Goal: Feedback & Contribution: Contribute content

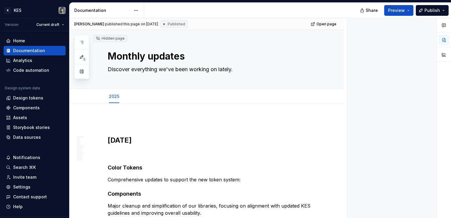
type textarea "*"
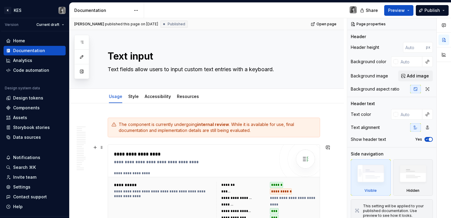
scroll to position [283, 0]
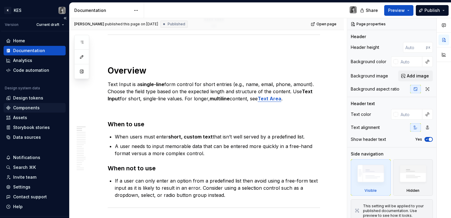
click at [30, 109] on div "Components" at bounding box center [26, 108] width 27 height 6
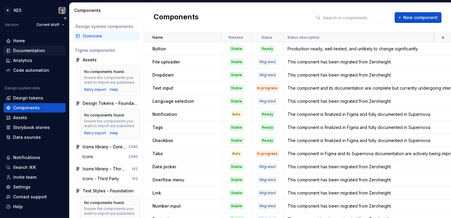
click at [33, 48] on div "Documentation" at bounding box center [29, 51] width 32 height 6
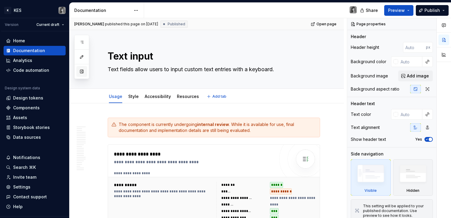
click at [81, 72] on button "button" at bounding box center [81, 71] width 11 height 11
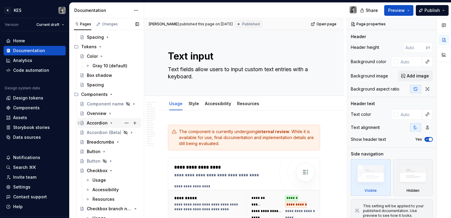
scroll to position [221, 0]
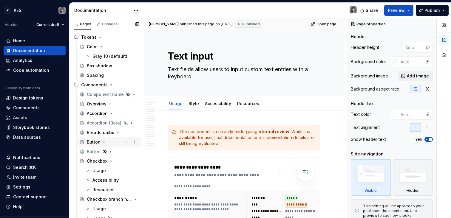
click at [98, 142] on div "Button" at bounding box center [94, 142] width 14 height 6
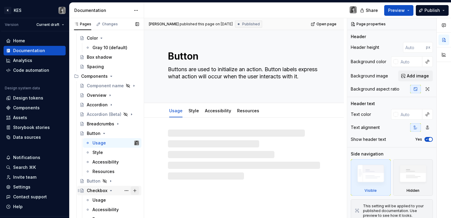
scroll to position [230, 0]
click at [124, 182] on button "Page tree" at bounding box center [126, 181] width 8 height 8
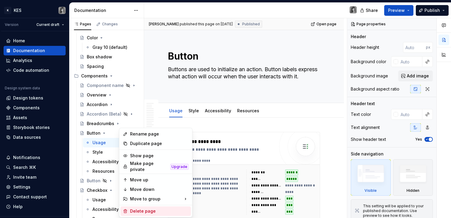
click at [157, 209] on div "Delete page" at bounding box center [159, 212] width 58 height 6
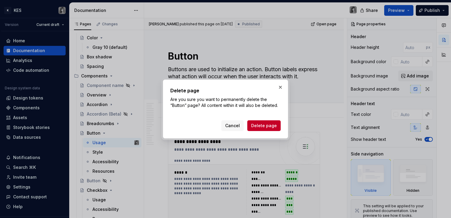
click at [272, 126] on span "Delete page" at bounding box center [264, 126] width 26 height 6
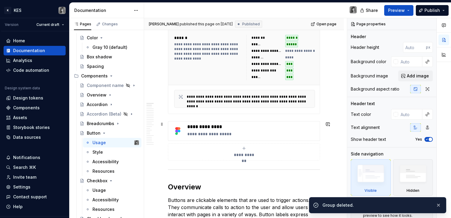
scroll to position [189, 0]
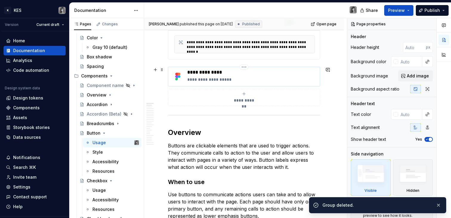
click at [244, 77] on p "**********" at bounding box center [252, 80] width 130 height 6
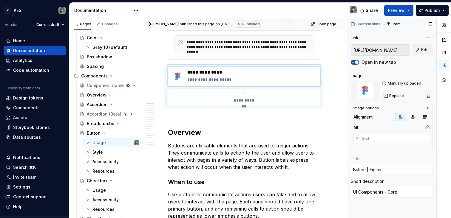
type textarea "*"
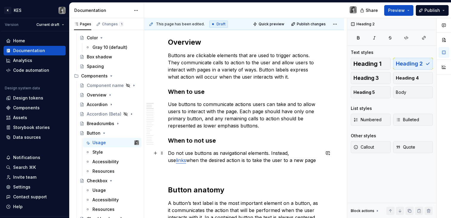
scroll to position [292, 0]
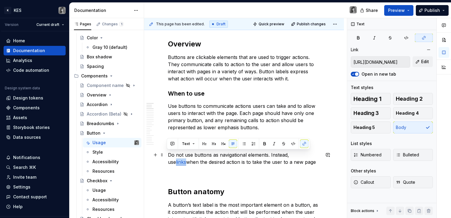
drag, startPoint x: 309, startPoint y: 155, endPoint x: 299, endPoint y: 155, distance: 10.4
click at [299, 155] on p "Do not use buttons as navigational elements. Instead, use links when the desire…" at bounding box center [244, 159] width 152 height 14
click at [425, 61] on span "Edit" at bounding box center [425, 62] width 8 height 6
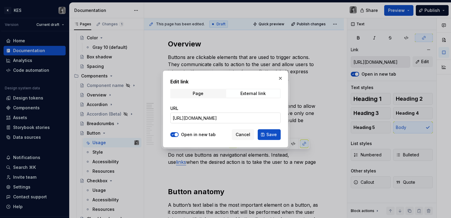
click at [239, 121] on input "https://www.carbondesignsystem.com/components/link/usage" at bounding box center [225, 118] width 110 height 11
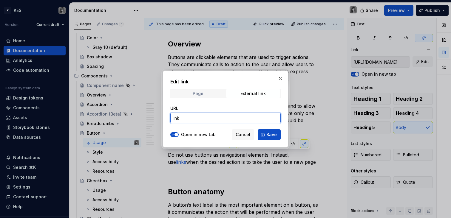
type input "link"
click at [218, 90] on span "Page" at bounding box center [198, 94] width 54 height 8
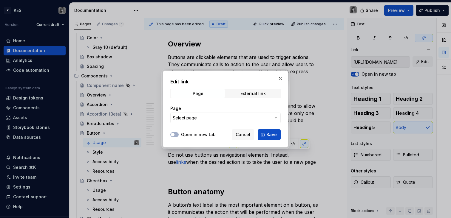
click at [206, 118] on span "Select page" at bounding box center [222, 118] width 98 height 6
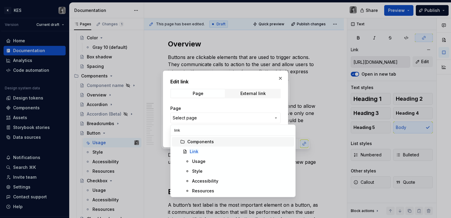
type input "link"
click at [215, 150] on div "Link" at bounding box center [241, 152] width 102 height 6
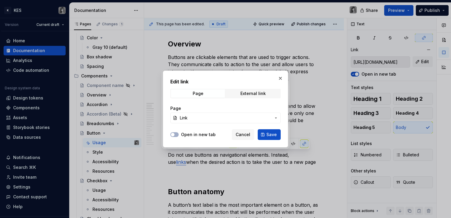
click at [274, 141] on div "Edit link Page External link Page Link Open in new tab Cancel Save" at bounding box center [225, 109] width 125 height 77
click at [273, 137] on span "Save" at bounding box center [271, 135] width 10 height 6
type input "Link"
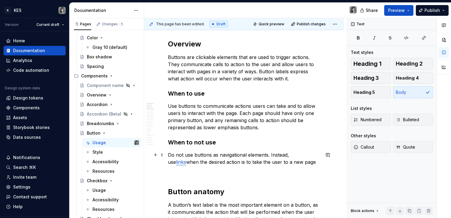
click at [294, 164] on p "Do not use buttons as navigational elements. Instead, use links when the desire…" at bounding box center [244, 159] width 152 height 14
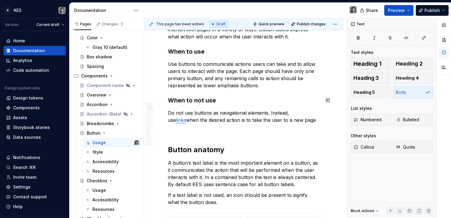
scroll to position [343, 0]
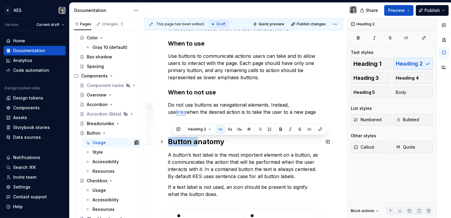
drag, startPoint x: 188, startPoint y: 142, endPoint x: 169, endPoint y: 142, distance: 19.7
click at [168, 142] on h2 "Button anatomy" at bounding box center [244, 142] width 152 height 10
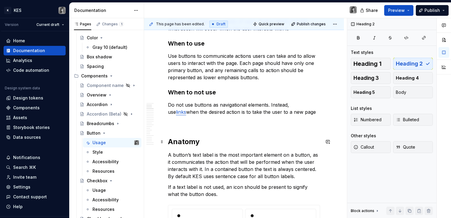
click at [185, 142] on h2 "Anatomy" at bounding box center [244, 142] width 152 height 10
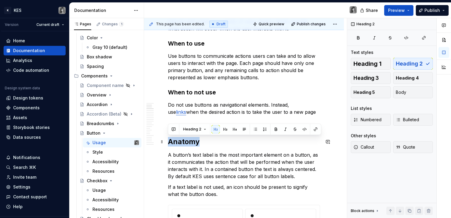
click at [185, 142] on h2 "Anatomy" at bounding box center [244, 142] width 152 height 10
click at [228, 161] on p "A button’s text label is the most important element on a button, as it communic…" at bounding box center [244, 166] width 152 height 29
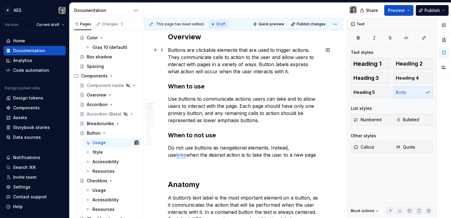
scroll to position [156, 0]
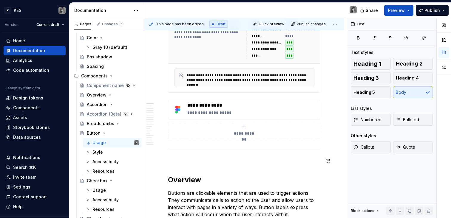
click at [188, 175] on h2 "Overview" at bounding box center [244, 180] width 152 height 10
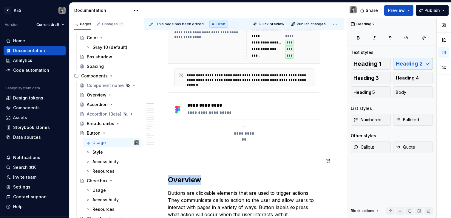
click at [188, 175] on h2 "Overview" at bounding box center [244, 180] width 152 height 10
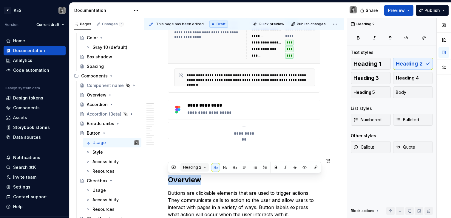
click at [204, 167] on button "Heading 2" at bounding box center [195, 168] width 28 height 8
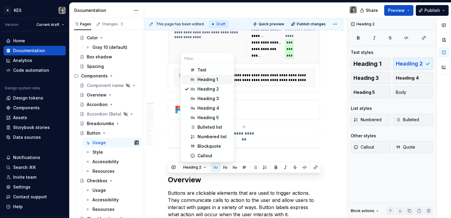
click at [212, 77] on div "Heading 1" at bounding box center [208, 80] width 21 height 6
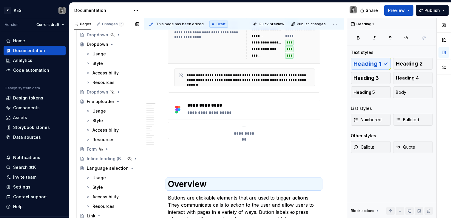
scroll to position [618, 0]
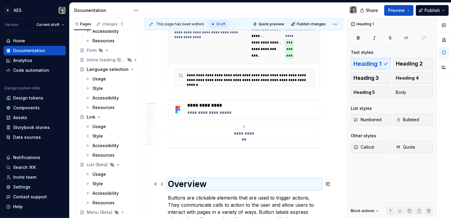
click at [311, 181] on h1 "Overview" at bounding box center [244, 184] width 152 height 11
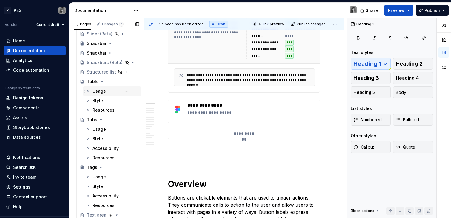
scroll to position [1359, 0]
click at [101, 84] on icon "Page tree" at bounding box center [102, 83] width 5 height 5
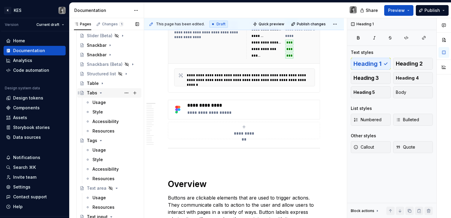
click at [101, 93] on icon "Page tree" at bounding box center [100, 93] width 5 height 5
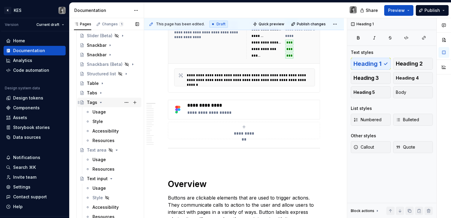
click at [101, 104] on icon "Page tree" at bounding box center [100, 102] width 5 height 5
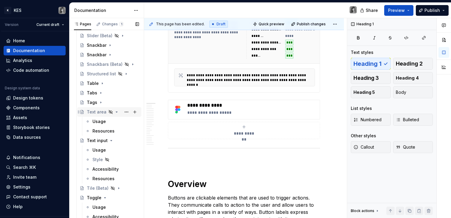
click at [115, 113] on icon "Page tree" at bounding box center [116, 112] width 5 height 5
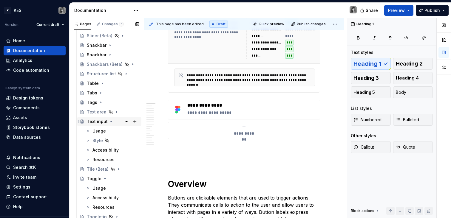
click at [112, 121] on icon "Page tree" at bounding box center [111, 121] width 5 height 5
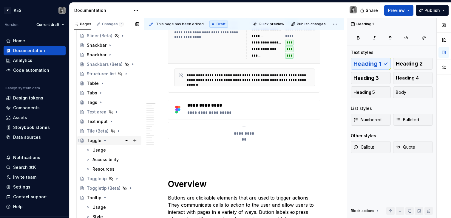
click at [103, 141] on icon "Page tree" at bounding box center [105, 140] width 5 height 5
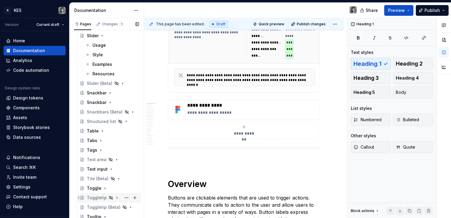
scroll to position [1388, 0]
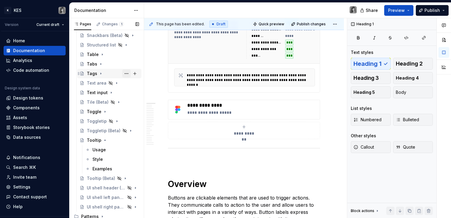
click at [124, 73] on button "Page tree" at bounding box center [126, 74] width 8 height 8
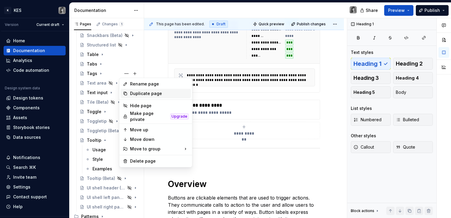
click at [144, 92] on div "Duplicate page" at bounding box center [159, 94] width 58 height 6
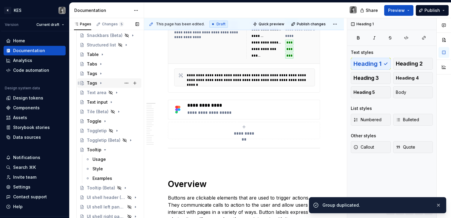
click at [91, 84] on div "Tags" at bounding box center [92, 83] width 10 height 6
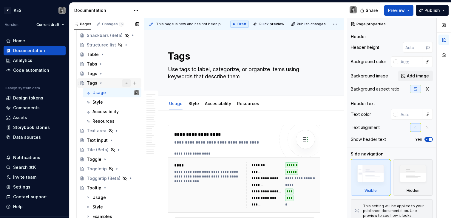
click at [126, 83] on button "Page tree" at bounding box center [126, 83] width 8 height 8
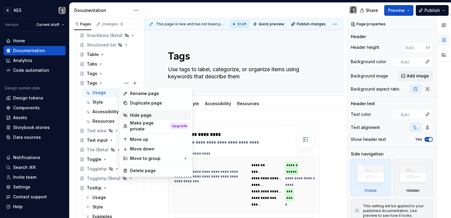
click at [147, 113] on div "Hide page" at bounding box center [159, 115] width 58 height 6
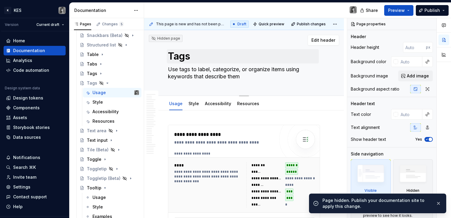
type textarea "*"
click at [205, 57] on textarea "Tags" at bounding box center [243, 56] width 152 height 14
click at [194, 58] on textarea "Tags" at bounding box center [243, 56] width 152 height 14
type textarea "Tags"
type textarea "*"
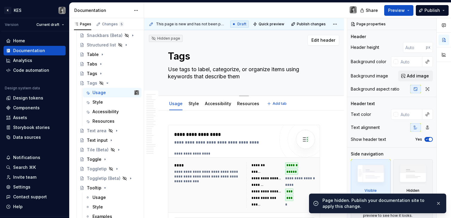
type textarea "Tags i"
type textarea "*"
type textarea "Tags in"
type textarea "*"
type textarea "Tags inp"
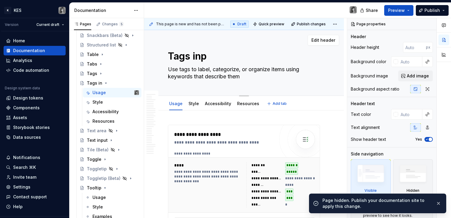
type textarea "*"
type textarea "Tags inpu"
type textarea "*"
type textarea "Tags input"
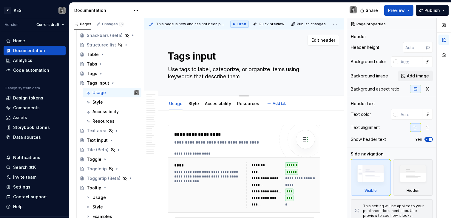
type textarea "*"
type textarea "Tags input"
click at [196, 78] on textarea "Use tags to label, categorize, or organize items using keywords that describe t…" at bounding box center [243, 73] width 152 height 17
click at [261, 78] on textarea "Use tags to label, categorize, or organize items using keywords that describe t…" at bounding box center [243, 73] width 152 height 17
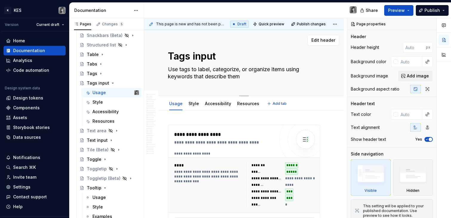
drag, startPoint x: 268, startPoint y: 78, endPoint x: 169, endPoint y: 68, distance: 98.7
click at [169, 68] on textarea "Use tags to label, categorize, or organize items using keywords that describe t…" at bounding box center [243, 73] width 152 height 17
type textarea "*"
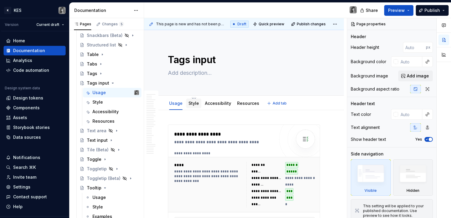
type textarea "*"
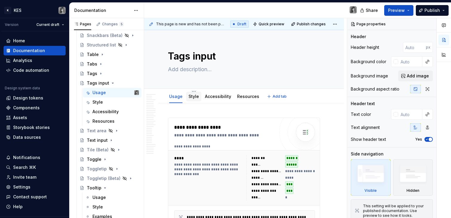
click at [194, 90] on div "Style" at bounding box center [193, 96] width 15 height 13
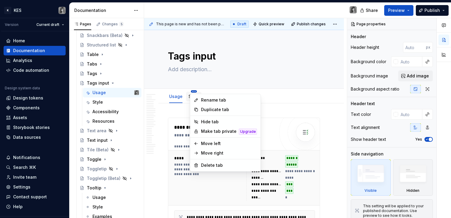
click at [194, 91] on html "K KES Version Current draft Home Documentation Analytics Code automation Design…" at bounding box center [225, 109] width 451 height 218
click at [214, 163] on div "Delete tab" at bounding box center [229, 166] width 56 height 6
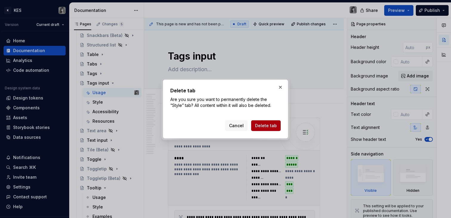
click at [265, 124] on span "Delete tab" at bounding box center [266, 126] width 22 height 6
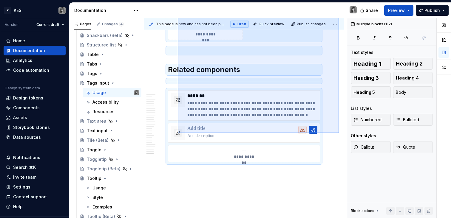
scroll to position [4901, 0]
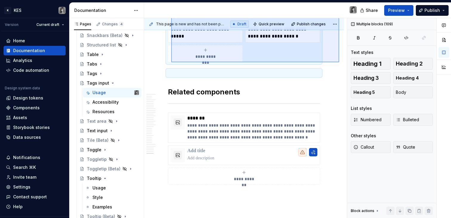
drag, startPoint x: 339, startPoint y: 98, endPoint x: 171, endPoint y: 64, distance: 171.7
click at [170, 64] on div "**********" at bounding box center [245, 118] width 203 height 201
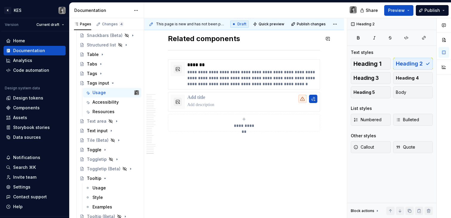
scroll to position [224, 0]
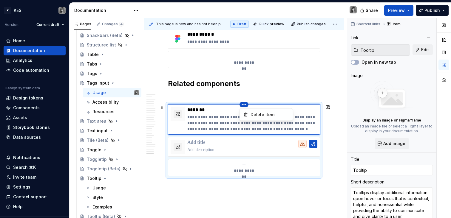
click at [248, 104] on html "K KES Version Current draft Home Documentation Analytics Code automation Design…" at bounding box center [225, 109] width 451 height 218
click at [250, 111] on div "Delete item" at bounding box center [266, 115] width 51 height 10
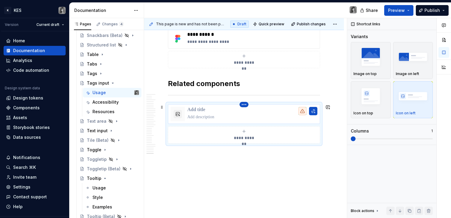
click at [243, 105] on html "K KES Version Current draft Home Documentation Analytics Code automation Design…" at bounding box center [225, 109] width 451 height 218
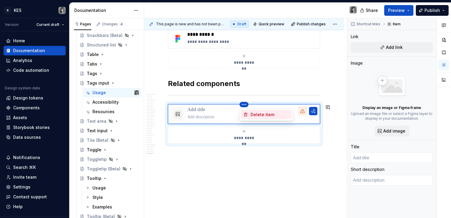
click at [251, 113] on div "Delete item" at bounding box center [270, 115] width 39 height 6
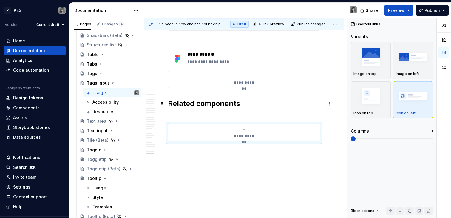
scroll to position [190, 0]
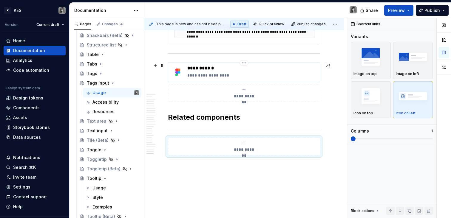
click at [281, 76] on p "**********" at bounding box center [252, 76] width 130 height 6
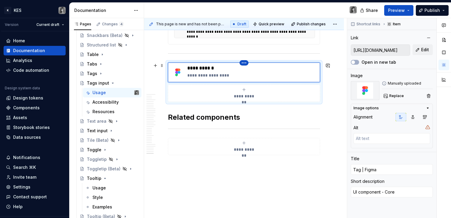
click at [243, 61] on html "K KES Version Current draft Home Documentation Analytics Code automation Design…" at bounding box center [225, 109] width 451 height 218
click at [253, 72] on div "Delete item" at bounding box center [270, 73] width 39 height 6
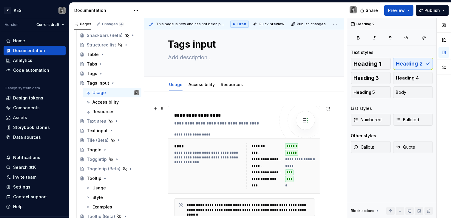
scroll to position [82, 0]
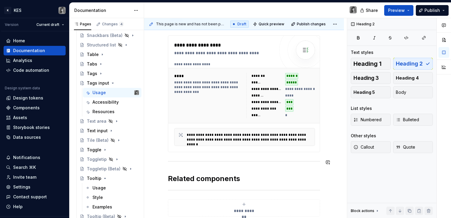
click at [224, 166] on div "**********" at bounding box center [244, 134] width 152 height 196
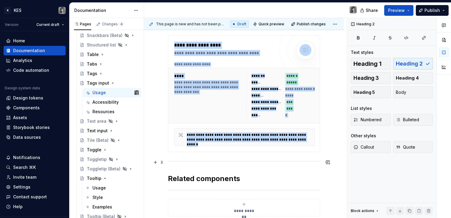
click at [168, 160] on div at bounding box center [244, 162] width 152 height 4
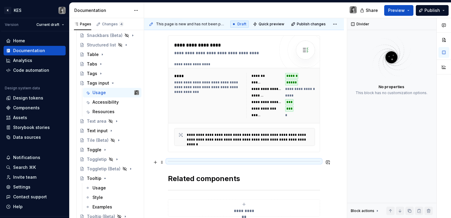
click at [252, 166] on div "**********" at bounding box center [244, 134] width 152 height 196
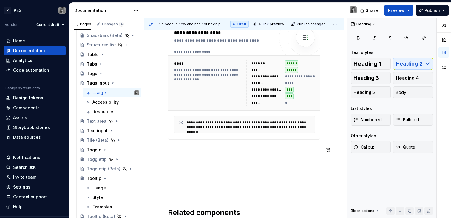
scroll to position [106, 0]
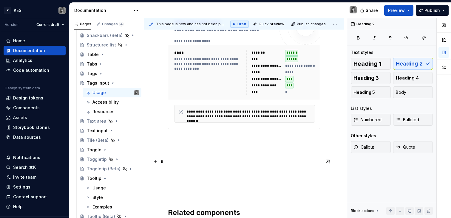
click at [201, 164] on p at bounding box center [244, 161] width 152 height 7
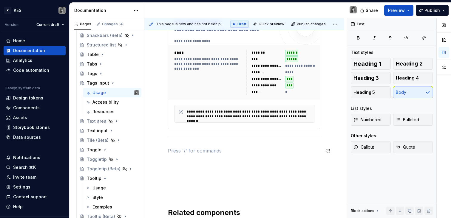
click at [195, 146] on div "**********" at bounding box center [244, 138] width 152 height 253
click at [190, 159] on p at bounding box center [244, 161] width 152 height 7
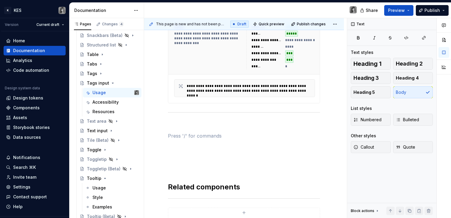
scroll to position [145, 0]
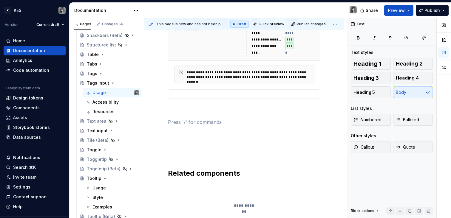
click at [253, 61] on div "**********" at bounding box center [244, 41] width 141 height 84
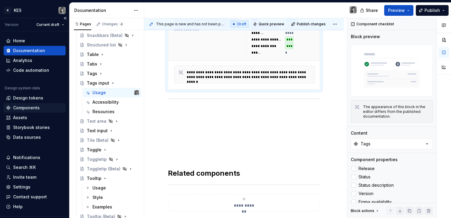
click at [33, 107] on div "Components" at bounding box center [26, 108] width 27 height 6
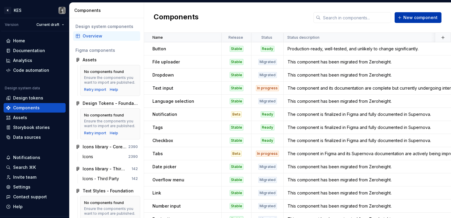
click at [410, 20] on span "New component" at bounding box center [420, 18] width 34 height 6
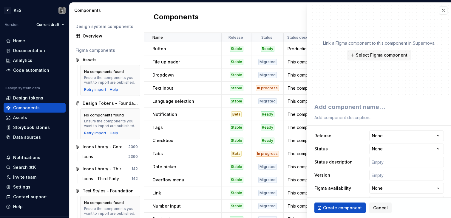
type textarea "*"
type textarea "T"
type textarea "*"
type textarea "Ta"
type textarea "*"
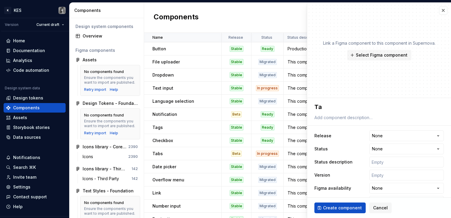
type textarea "Tag"
type textarea "*"
type textarea "Tag"
type textarea "*"
type textarea "Tag i"
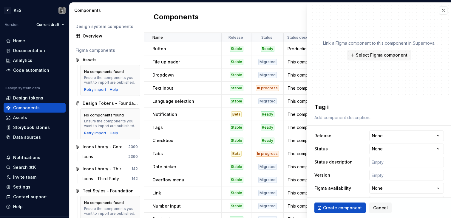
type textarea "*"
type textarea "Tag in"
type textarea "*"
type textarea "Tag inp"
type textarea "*"
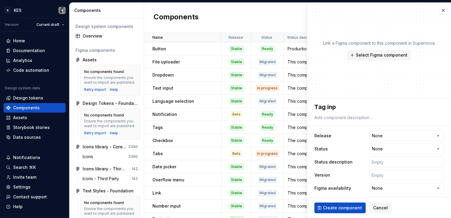
type textarea "Tag inpu"
type textarea "*"
type textarea "Tag input"
click at [393, 141] on html "K KES Version Current draft Home Documentation Analytics Code automation Design…" at bounding box center [225, 109] width 451 height 218
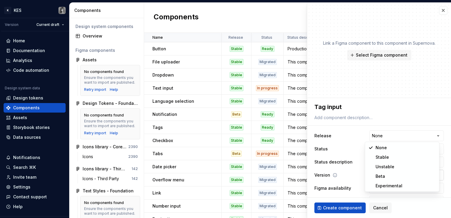
select select "**********"
type textarea "*"
click at [396, 152] on html "K KES Version Current draft Home Documentation Analytics Code automation Design…" at bounding box center [225, 109] width 451 height 218
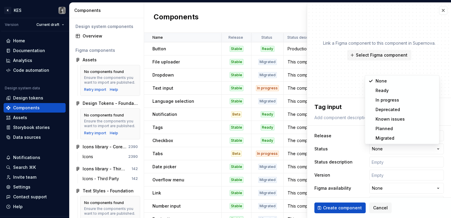
select select "**********"
type textarea "*"
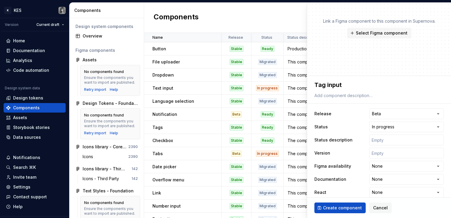
scroll to position [49, 0]
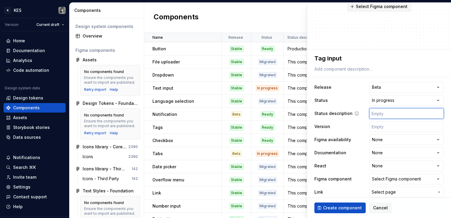
click at [379, 112] on input "text" at bounding box center [406, 113] width 75 height 11
paste input "this component is new and currently being prepared"
type input "this component is new and currently being prepared"
drag, startPoint x: 357, startPoint y: 112, endPoint x: 325, endPoint y: 107, distance: 32.4
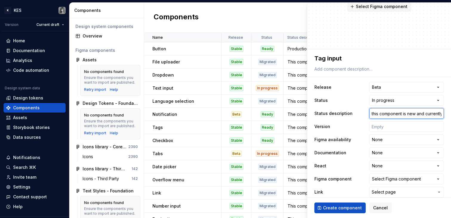
click at [369, 112] on input "this component is new and currently being prepared" at bounding box center [406, 113] width 75 height 11
type textarea "*"
type input "his component is new and currently being prepared"
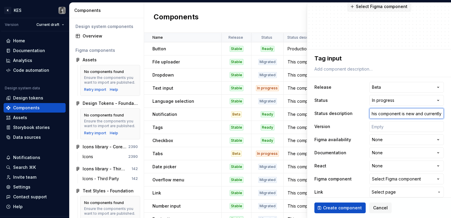
type textarea "*"
type input "This component is new and currently being prepared"
type textarea "*"
click at [396, 139] on html "K KES Version Current draft Home Documentation Analytics Code automation Design…" at bounding box center [225, 109] width 451 height 218
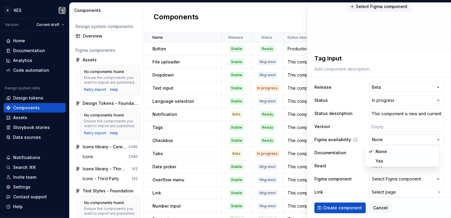
click at [396, 139] on html "K KES Version Current draft Home Documentation Analytics Code automation Design…" at bounding box center [225, 109] width 451 height 218
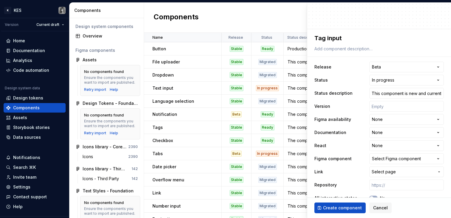
scroll to position [74, 0]
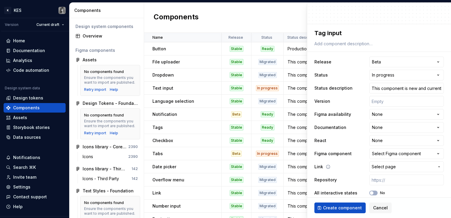
click at [409, 164] on span "Select page" at bounding box center [403, 167] width 63 height 6
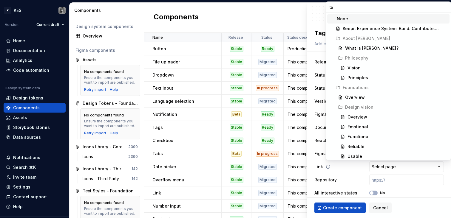
type input "tag"
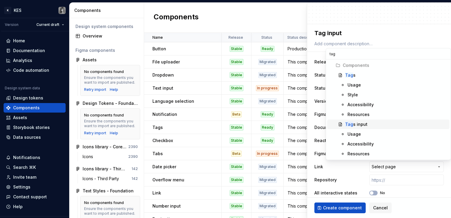
click at [389, 121] on span "Tag s input" at bounding box center [388, 125] width 122 height 10
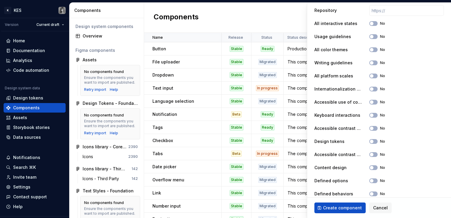
scroll to position [250, 0]
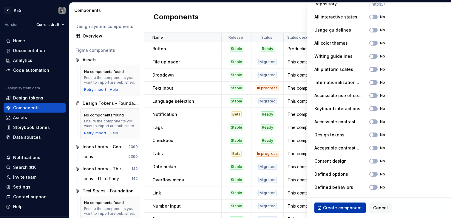
click at [342, 203] on button "Create component" at bounding box center [340, 208] width 51 height 11
type textarea "*"
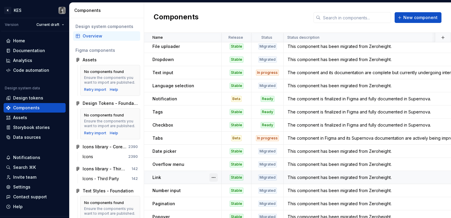
scroll to position [93, 0]
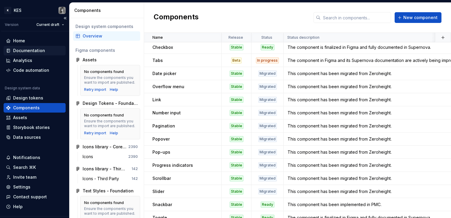
click at [45, 50] on div "Documentation" at bounding box center [34, 51] width 57 height 6
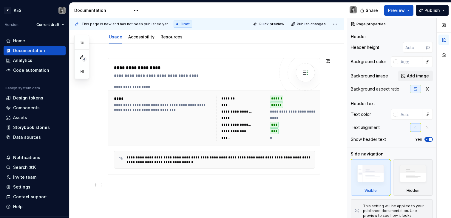
scroll to position [46, 0]
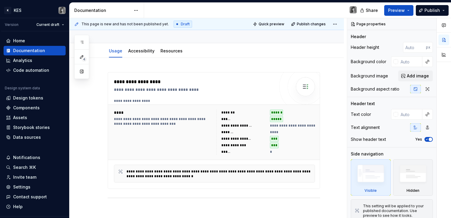
type textarea "*"
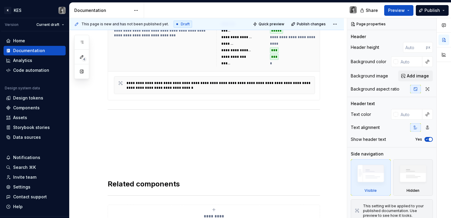
scroll to position [177, 0]
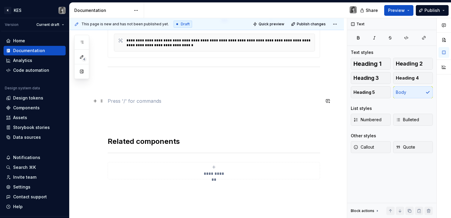
click at [151, 98] on p at bounding box center [214, 101] width 212 height 7
click at [152, 78] on p at bounding box center [214, 79] width 212 height 7
paste div
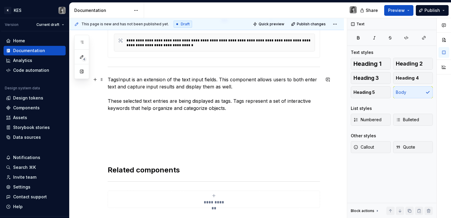
click at [108, 79] on p "TagsInput is an extension of the text input fields. This component allows users…" at bounding box center [214, 94] width 212 height 36
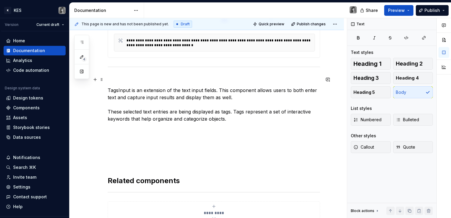
click at [135, 77] on p at bounding box center [214, 79] width 212 height 7
click at [110, 78] on p "Overview" at bounding box center [214, 79] width 212 height 7
click at [107, 78] on div "**********" at bounding box center [207, 117] width 275 height 380
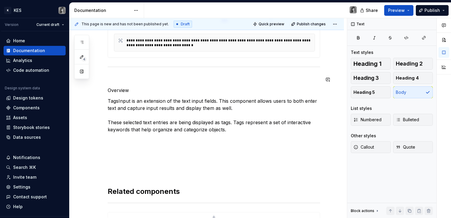
click at [121, 90] on p "Overview" at bounding box center [214, 90] width 212 height 7
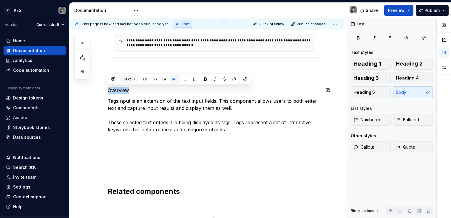
click at [132, 79] on button "Text" at bounding box center [129, 79] width 18 height 8
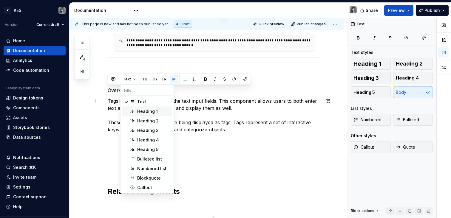
click at [154, 112] on div "Heading 1" at bounding box center [147, 112] width 21 height 6
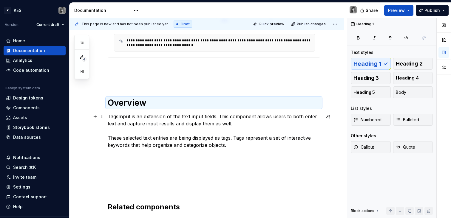
click at [186, 119] on p "TagsInput is an extension of the text input fields. This component allows users…" at bounding box center [214, 131] width 212 height 36
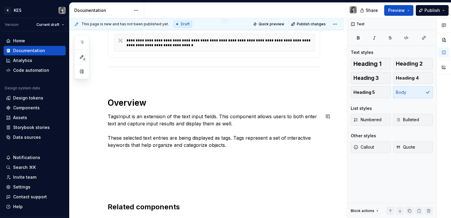
click at [188, 157] on p at bounding box center [214, 155] width 212 height 7
drag, startPoint x: 118, startPoint y: 116, endPoint x: 158, endPoint y: 124, distance: 40.6
click at [119, 116] on p "TagsInput is an extension of the text input fields. This component allows users…" at bounding box center [214, 131] width 212 height 36
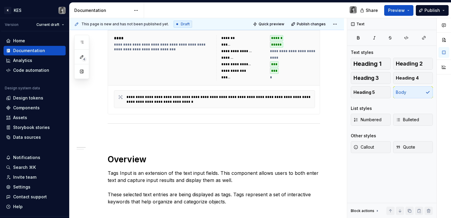
scroll to position [187, 0]
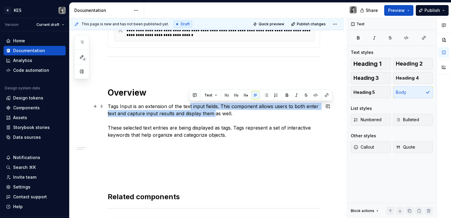
drag, startPoint x: 189, startPoint y: 105, endPoint x: 215, endPoint y: 112, distance: 26.3
click at [215, 112] on p "Tags Input is an extension of the text input fields. This component allows user…" at bounding box center [214, 121] width 212 height 36
drag, startPoint x: 218, startPoint y: 107, endPoint x: 208, endPoint y: 104, distance: 10.9
click at [208, 104] on p "Tags Input is an extension of the text input fields. This component allows user…" at bounding box center [214, 121] width 212 height 36
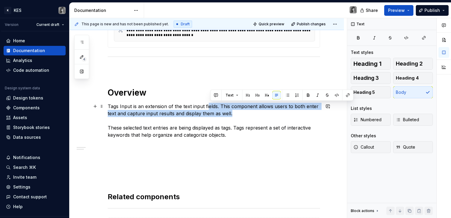
click at [208, 104] on p "Tags Input is an extension of the text input fields. This component allows user…" at bounding box center [214, 121] width 212 height 36
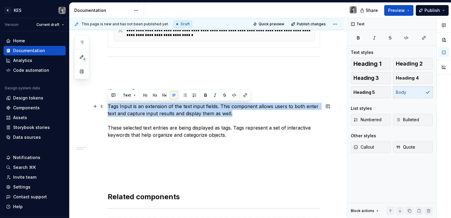
drag, startPoint x: 197, startPoint y: 100, endPoint x: 261, endPoint y: 112, distance: 64.4
click at [261, 112] on div "**********" at bounding box center [214, 90] width 212 height 319
click at [261, 112] on p "Tags Input is an extension of the text input fields. This component allows user…" at bounding box center [214, 121] width 212 height 36
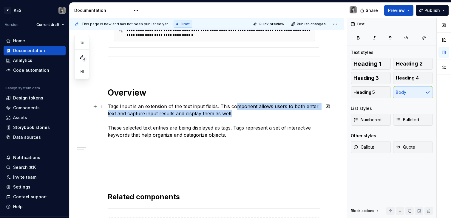
drag, startPoint x: 237, startPoint y: 104, endPoint x: 244, endPoint y: 111, distance: 9.7
click at [244, 111] on p "Tags Input is an extension of the text input fields. This component allows user…" at bounding box center [214, 121] width 212 height 36
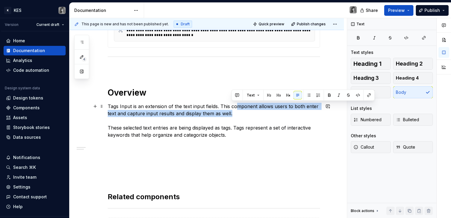
click at [244, 111] on p "Tags Input is an extension of the text input fields. This component allows user…" at bounding box center [214, 121] width 212 height 36
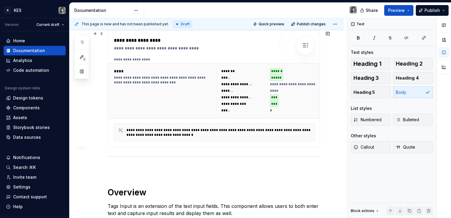
scroll to position [0, 0]
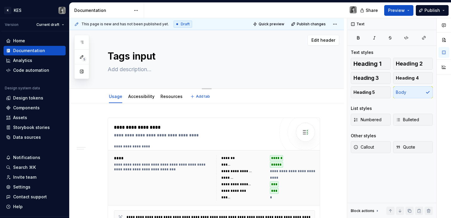
click at [133, 70] on textarea at bounding box center [213, 70] width 212 height 10
paste textarea "Tag Input is an extension of the text input fields. This component allows users…"
type textarea "*"
type textarea "Tag Input is an extension of the text input fields. This component allows users…"
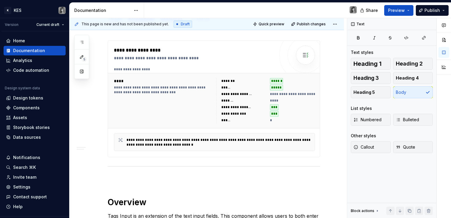
type textarea "*"
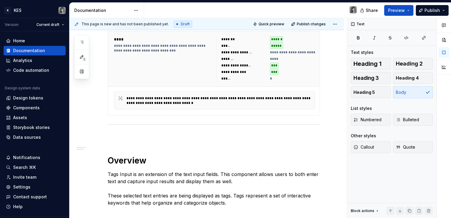
scroll to position [204, 0]
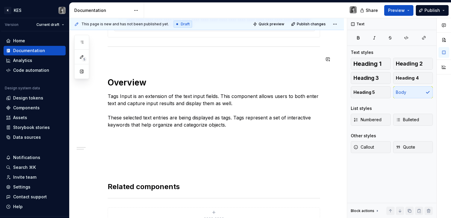
type textarea "Tag Input is an extension of the text input fields. This component allows users…"
click at [150, 65] on div "**********" at bounding box center [214, 80] width 212 height 319
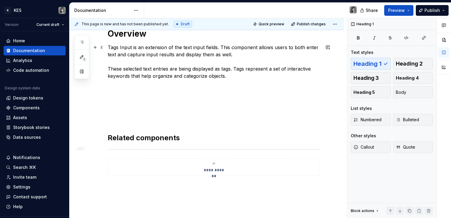
scroll to position [298, 0]
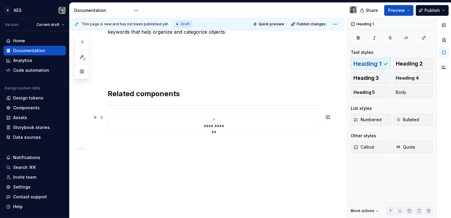
click at [205, 124] on span "**********" at bounding box center [214, 126] width 26 height 6
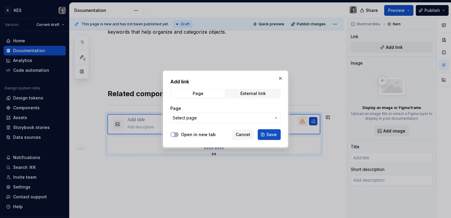
type textarea "*"
click at [214, 116] on span "Select page" at bounding box center [222, 118] width 98 height 6
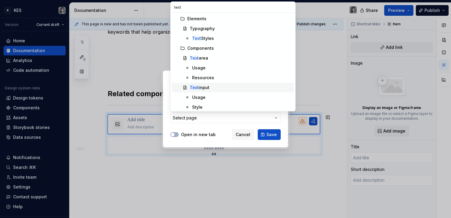
type input "text"
click at [213, 88] on div "Text input" at bounding box center [241, 88] width 102 height 6
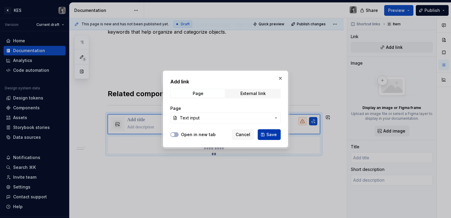
click at [271, 137] on span "Save" at bounding box center [271, 135] width 10 height 6
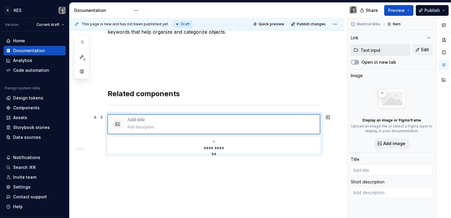
type textarea "*"
type input "Text input"
type textarea "Text fields allow users to input custom text entries with a keyboard."
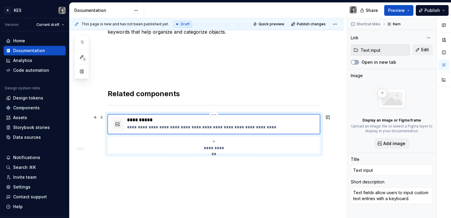
type textarea "*"
type input "Text input"
type textarea "*"
type input "Text input Tag Input is an extension of the text input fields. This component a…"
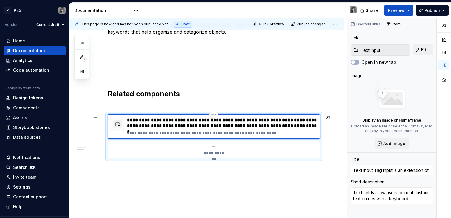
type textarea "*"
type input "Text input"
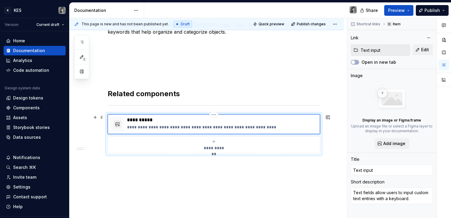
click at [170, 117] on div "**********" at bounding box center [214, 125] width 212 height 20
type textarea "*"
type input "Text input | Component"
click at [168, 179] on div "**********" at bounding box center [207, 27] width 275 height 428
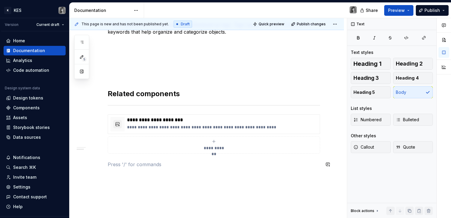
click at [203, 173] on div "**********" at bounding box center [214, 2] width 212 height 348
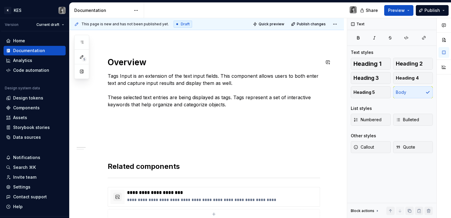
scroll to position [141, 0]
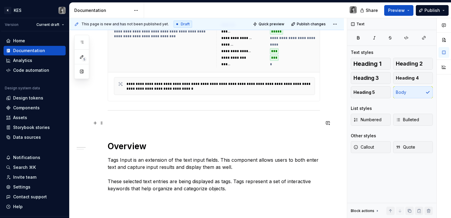
click at [155, 124] on p at bounding box center [214, 123] width 212 height 7
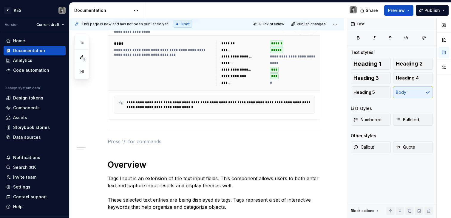
scroll to position [0, 0]
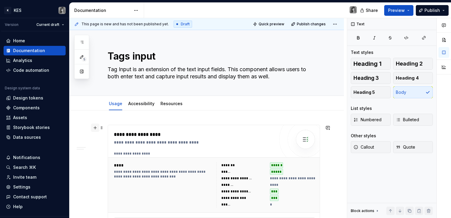
click at [93, 129] on button "button" at bounding box center [95, 128] width 8 height 8
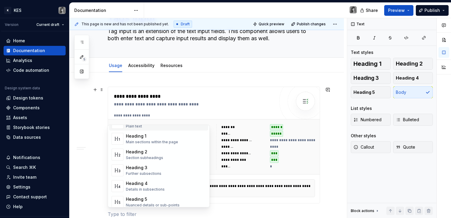
scroll to position [82, 0]
click at [243, 82] on div "**********" at bounding box center [209, 118] width 278 height 201
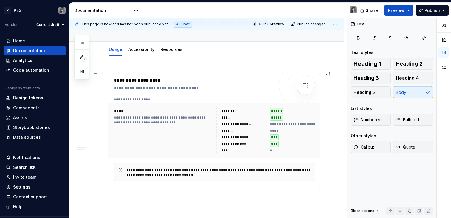
scroll to position [57, 0]
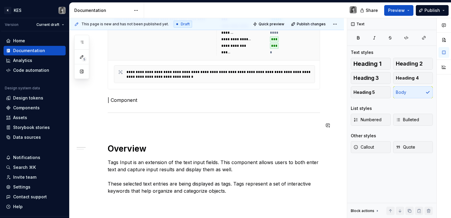
scroll to position [151, 0]
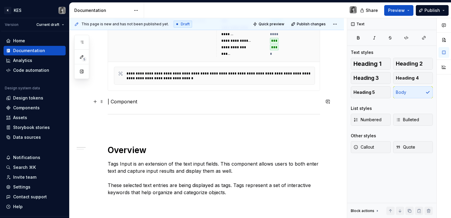
drag, startPoint x: 127, startPoint y: 105, endPoint x: 126, endPoint y: 99, distance: 6.1
click at [127, 105] on div "**********" at bounding box center [214, 151] width 212 height 355
click at [126, 98] on p "| Component" at bounding box center [214, 101] width 212 height 7
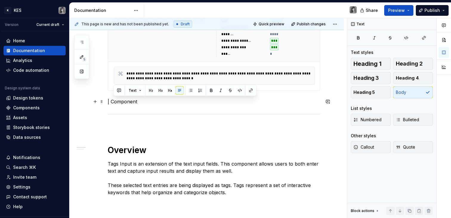
click at [126, 98] on p "| Component" at bounding box center [214, 101] width 212 height 7
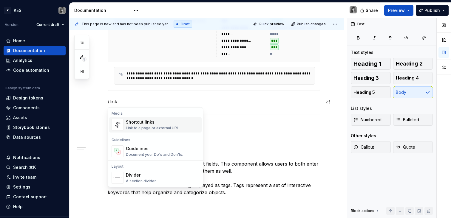
click at [135, 123] on div "Shortcut links" at bounding box center [152, 122] width 53 height 6
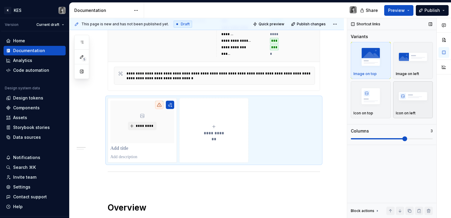
click at [421, 92] on img "button" at bounding box center [413, 96] width 35 height 22
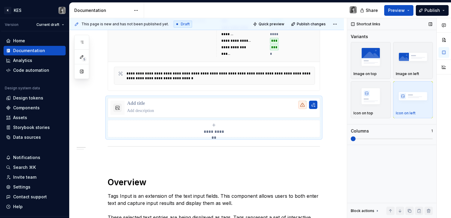
click at [356, 138] on span at bounding box center [353, 139] width 5 height 5
click at [166, 169] on div "**********" at bounding box center [214, 167] width 212 height 387
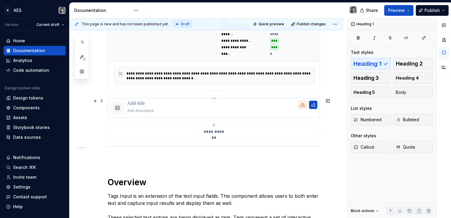
click at [160, 111] on p at bounding box center [222, 111] width 190 height 6
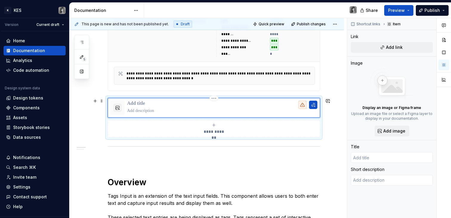
type textarea "*"
type textarea "UI Component - Core"
click at [155, 102] on p at bounding box center [222, 104] width 190 height 6
click at [182, 156] on p at bounding box center [214, 159] width 212 height 7
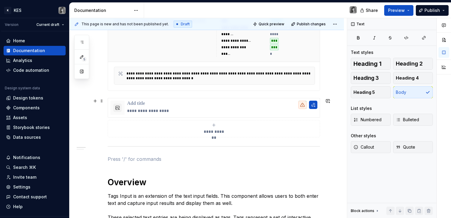
scroll to position [0, 0]
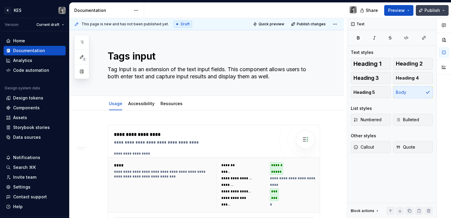
click at [446, 11] on button "Publish" at bounding box center [432, 10] width 33 height 11
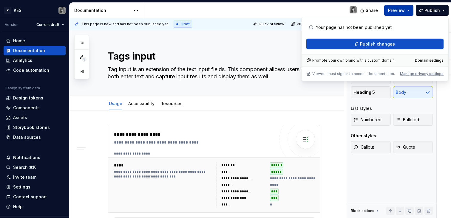
click at [410, 10] on button "Preview" at bounding box center [398, 10] width 29 height 11
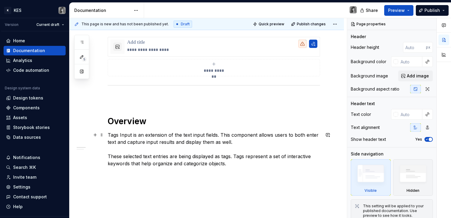
scroll to position [111, 0]
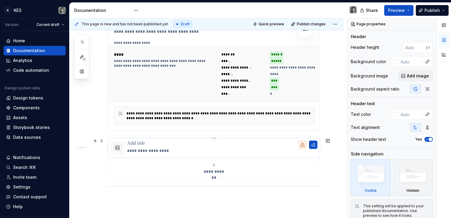
click at [178, 150] on p "**********" at bounding box center [222, 151] width 190 height 6
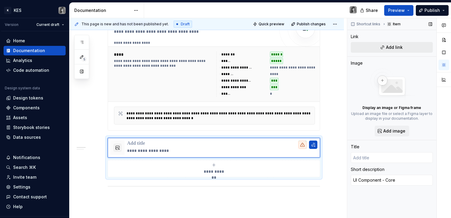
click at [394, 46] on span "Add link" at bounding box center [394, 47] width 17 height 6
type textarea "*"
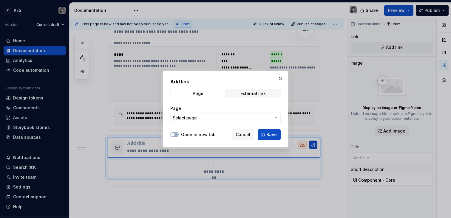
click at [246, 98] on div "Page External link" at bounding box center [225, 94] width 110 height 10
click at [247, 95] on div "External link" at bounding box center [253, 93] width 25 height 5
click at [215, 117] on input "URL" at bounding box center [225, 118] width 110 height 11
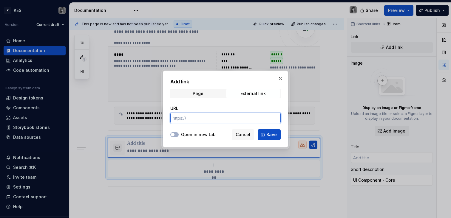
paste input "https://www.figma.com/design/XYCVNi3yKutHQfFSBnJsqK/branch/GZ9Cse0KKKU5RW3UOKm9…"
type input "https://www.figma.com/design/XYCVNi3yKutHQfFSBnJsqK/branch/GZ9Cse0KKKU5RW3UOKm9…"
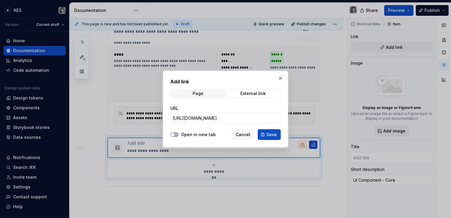
click at [266, 136] on button "Save" at bounding box center [269, 135] width 23 height 11
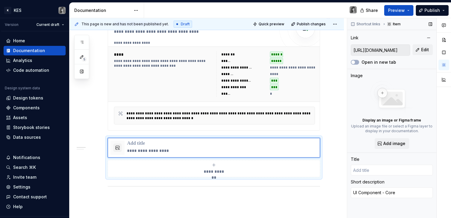
type textarea "*"
type input "Login | Figma"
click at [424, 50] on span "Edit" at bounding box center [425, 50] width 8 height 6
click at [357, 62] on button "Open in new tab" at bounding box center [355, 62] width 8 height 5
click at [148, 147] on p "**********" at bounding box center [222, 144] width 190 height 6
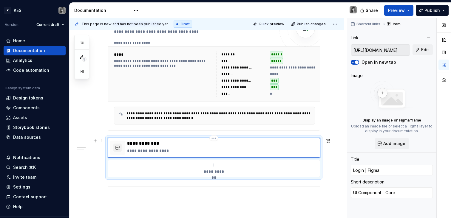
click at [134, 145] on p "**********" at bounding box center [222, 144] width 190 height 6
type textarea "*"
type input "T | Figma"
type textarea "*"
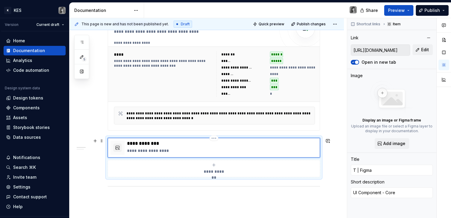
type input "Ta | Figma"
type textarea "*"
type input "Tag | Figma"
type textarea "*"
type input "Tags | Figma"
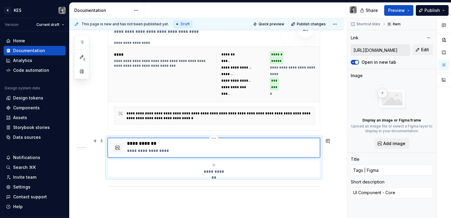
type textarea "*"
type input "Tags | Figma"
type textarea "*"
type input "Tags i | Figma"
type textarea "*"
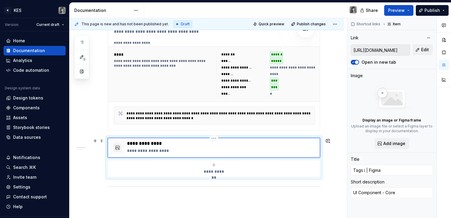
type input "Tags in | Figma"
type textarea "*"
type input "Tags inp | Figma"
type textarea "*"
type input "Tags inpu | Figma"
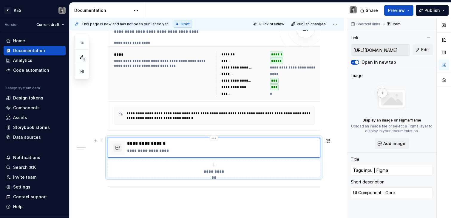
type textarea "*"
type input "Tags input | Figma"
click at [163, 143] on p "**********" at bounding box center [222, 144] width 190 height 6
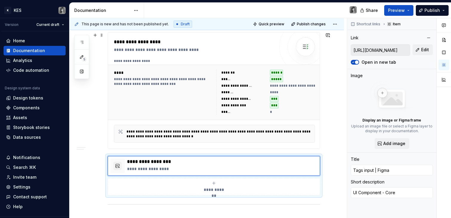
scroll to position [90, 0]
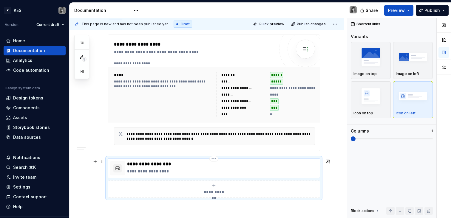
click at [167, 170] on p "**********" at bounding box center [222, 172] width 190 height 6
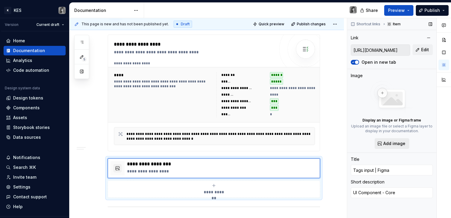
click at [393, 146] on span "Add image" at bounding box center [394, 144] width 22 height 6
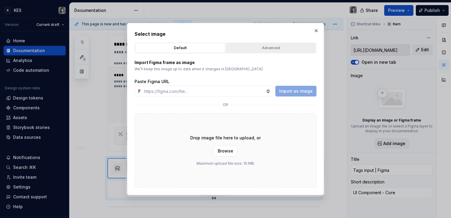
click at [267, 48] on div "Advanced" at bounding box center [271, 48] width 86 height 6
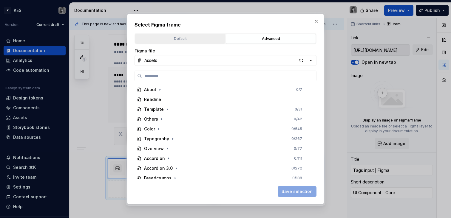
click at [158, 38] on div "Default" at bounding box center [180, 39] width 86 height 6
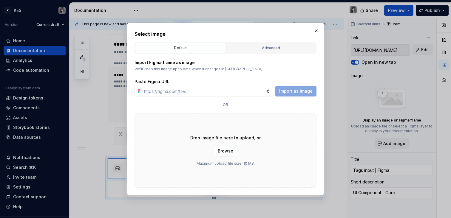
click at [291, 95] on div "Import as image" at bounding box center [295, 91] width 41 height 11
click at [254, 140] on p "Drop image file here to upload, or" at bounding box center [225, 138] width 70 height 6
click at [244, 147] on div "Drop image file here to upload, or Browse Maximum upload file size: 10 MB." at bounding box center [226, 150] width 182 height 75
click at [231, 150] on span "Browse" at bounding box center [226, 151] width 16 height 6
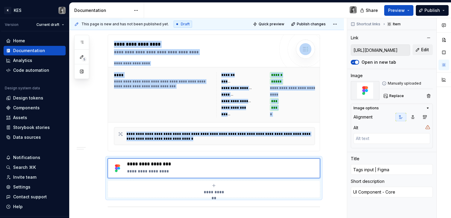
click at [291, 73] on div "******" at bounding box center [292, 75] width 45 height 6
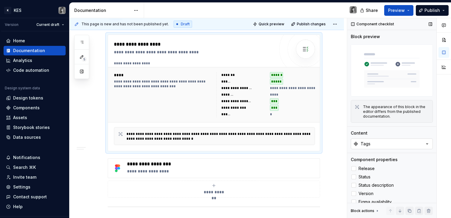
type textarea "*"
click at [378, 139] on button "Tags" at bounding box center [392, 144] width 82 height 11
type input "tags"
click at [366, 176] on div "Tag input" at bounding box center [361, 176] width 20 height 6
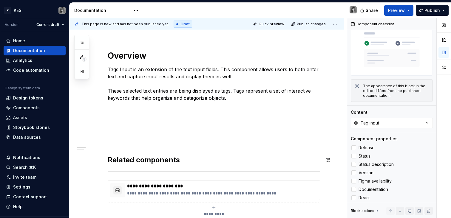
scroll to position [243, 0]
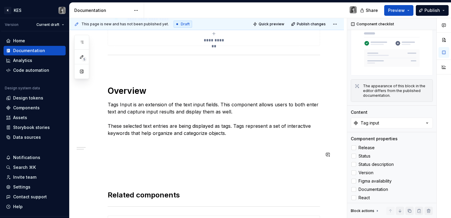
click at [167, 170] on div "**********" at bounding box center [214, 75] width 212 height 387
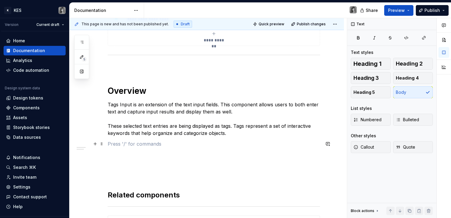
click at [154, 145] on p at bounding box center [214, 144] width 212 height 7
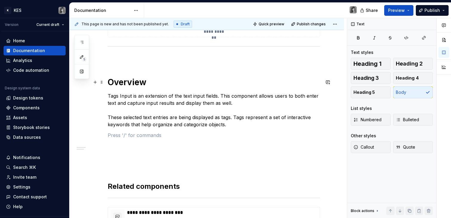
scroll to position [263, 0]
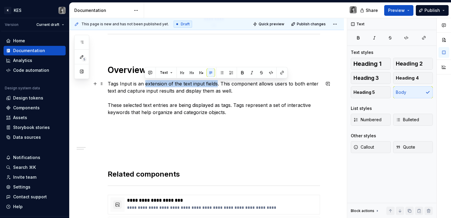
drag, startPoint x: 144, startPoint y: 84, endPoint x: 217, endPoint y: 84, distance: 72.2
click at [217, 84] on p "Tags Input is an extension of the text input fields. This component allows user…" at bounding box center [214, 98] width 212 height 36
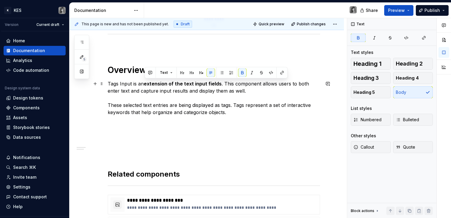
click at [244, 94] on p "Tags Input is an extension of the text input fields . This component allows use…" at bounding box center [214, 98] width 212 height 36
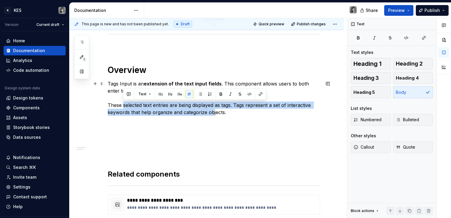
drag, startPoint x: 123, startPoint y: 104, endPoint x: 214, endPoint y: 115, distance: 91.6
click at [214, 115] on p "Tags Input is an extension of the text input fields . This component allows use…" at bounding box center [214, 98] width 212 height 36
click at [213, 115] on p "Tags Input is an extension of the text input fields . This component allows use…" at bounding box center [214, 98] width 212 height 36
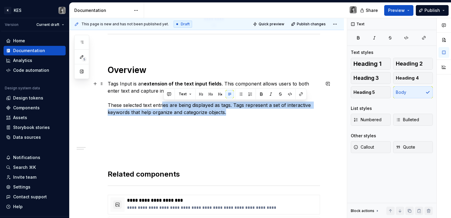
drag, startPoint x: 232, startPoint y: 115, endPoint x: 162, endPoint y: 108, distance: 70.4
click at [162, 109] on p "Tags Input is an extension of the text input fields . This component allows use…" at bounding box center [214, 98] width 212 height 36
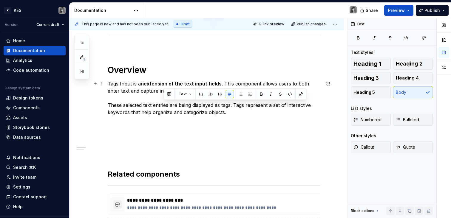
click at [163, 108] on p "Tags Input is an extension of the text input fields . This component allows use…" at bounding box center [214, 98] width 212 height 36
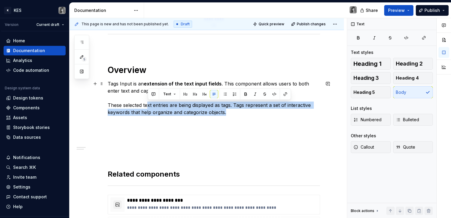
drag, startPoint x: 155, startPoint y: 104, endPoint x: 226, endPoint y: 113, distance: 71.9
click at [226, 113] on p "Tags Input is an extension of the text input fields . This component allows use…" at bounding box center [214, 98] width 212 height 36
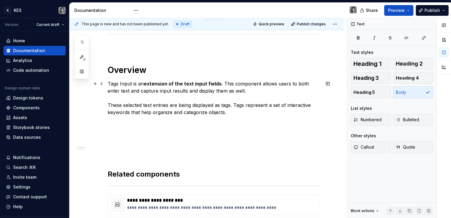
click at [241, 107] on p "Tags Input is an extension of the text input fields . This component allows use…" at bounding box center [214, 98] width 212 height 36
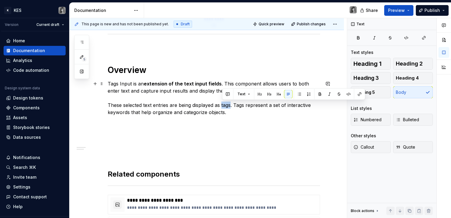
drag, startPoint x: 231, startPoint y: 106, endPoint x: 224, endPoint y: 106, distance: 7.2
click at [222, 106] on p "Tags Input is an extension of the text input fields . This component allows use…" at bounding box center [214, 98] width 212 height 36
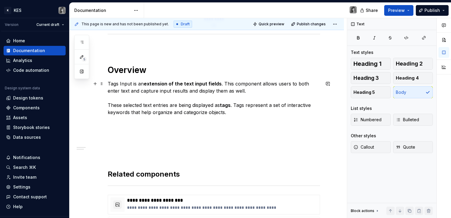
click at [239, 115] on p "Tags Input is an extension of the text input fields . This component allows use…" at bounding box center [214, 98] width 212 height 36
click at [237, 113] on p "Tags Input is an extension of the text input fields . This component allows use…" at bounding box center [214, 98] width 212 height 36
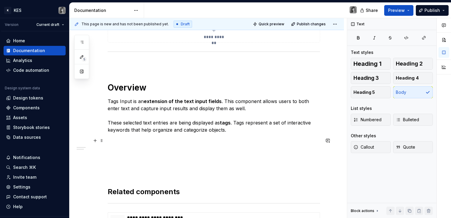
scroll to position [246, 0]
click at [181, 141] on p at bounding box center [214, 140] width 212 height 7
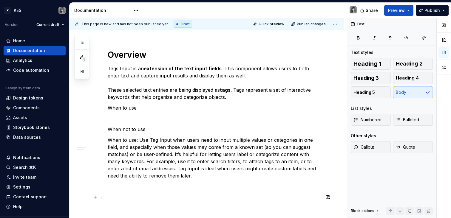
scroll to position [348, 0]
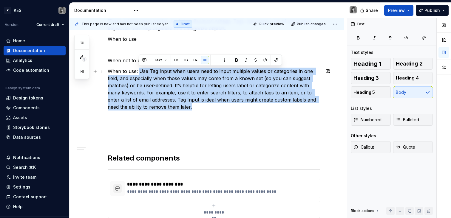
drag, startPoint x: 138, startPoint y: 73, endPoint x: 211, endPoint y: 108, distance: 81.0
click at [211, 108] on p "When to use: Use Tag Input when users need to input multiple values or categori…" at bounding box center [214, 89] width 212 height 43
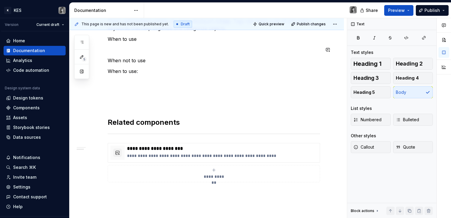
click at [138, 46] on p at bounding box center [214, 49] width 212 height 7
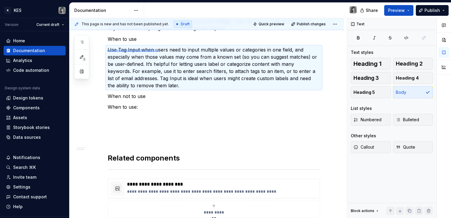
drag, startPoint x: 107, startPoint y: 50, endPoint x: 156, endPoint y: 51, distance: 49.0
click at [157, 51] on div "**********" at bounding box center [209, 118] width 278 height 201
click at [157, 51] on p "Use Tag Input when users need to input multiple values or categories in one fie…" at bounding box center [214, 67] width 212 height 43
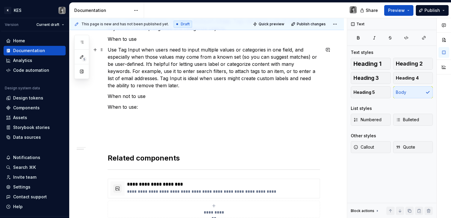
click at [151, 49] on p "Use Tag Input when users need to input multiple values or categories in one fie…" at bounding box center [214, 67] width 212 height 43
click at [157, 50] on p "Use Tag Input when users need to input multiple values or categories in one fie…" at bounding box center [214, 67] width 212 height 43
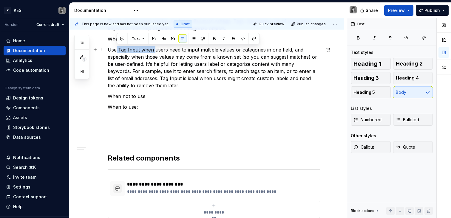
drag, startPoint x: 155, startPoint y: 49, endPoint x: 116, endPoint y: 48, distance: 38.5
click at [116, 48] on p "Use Tag Input when users need to input multiple values or categories in one fie…" at bounding box center [214, 67] width 212 height 43
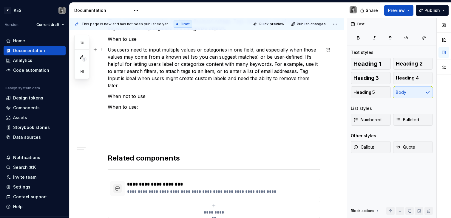
scroll to position [346, 0]
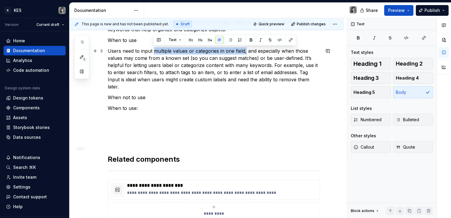
drag, startPoint x: 245, startPoint y: 52, endPoint x: 153, endPoint y: 53, distance: 91.6
click at [153, 53] on p "Users need to input multiple values or categories in one field, and especially …" at bounding box center [214, 68] width 212 height 43
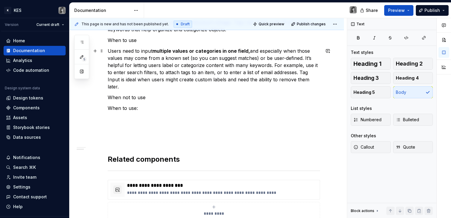
click at [173, 55] on p "Users need to input multiple values or categories in one field, and especially …" at bounding box center [214, 68] width 212 height 43
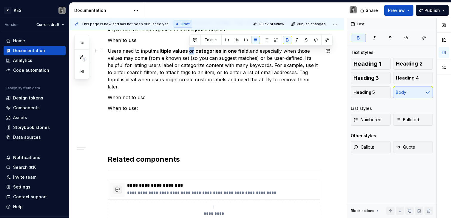
drag, startPoint x: 194, startPoint y: 52, endPoint x: 191, endPoint y: 52, distance: 3.6
click at [191, 52] on strong "multiple values or categories in one field," at bounding box center [201, 51] width 98 height 6
click at [232, 74] on p "Users need to input multiple values or categories in one field, and especially …" at bounding box center [214, 68] width 212 height 43
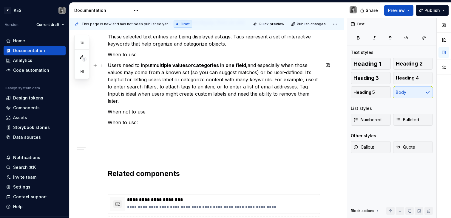
scroll to position [328, 0]
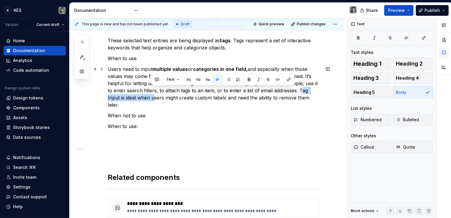
drag, startPoint x: 152, startPoint y: 98, endPoint x: 297, endPoint y: 92, distance: 145.7
click at [297, 92] on p "Users need to input multiple values or categories in one field, and especially …" at bounding box center [214, 87] width 212 height 43
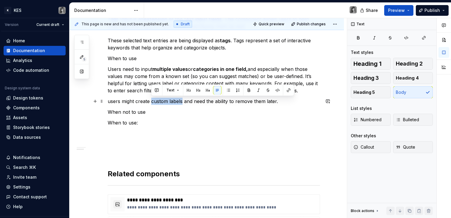
drag, startPoint x: 155, startPoint y: 101, endPoint x: 183, endPoint y: 99, distance: 27.6
click at [183, 99] on p "users might create custom labels and need the ability to remove them later." at bounding box center [214, 101] width 212 height 7
click at [227, 108] on div "**********" at bounding box center [214, 23] width 212 height 452
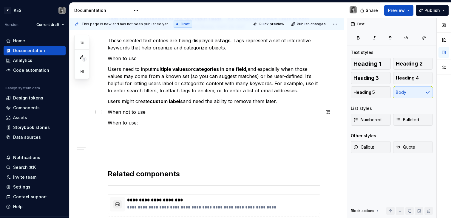
type textarea "*"
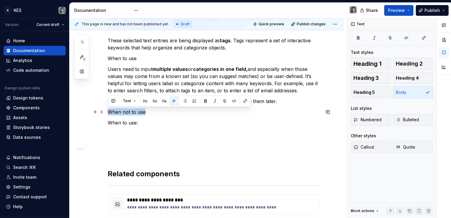
drag, startPoint x: 147, startPoint y: 112, endPoint x: 134, endPoint y: 114, distance: 13.2
click at [105, 112] on div "**********" at bounding box center [207, 51] width 275 height 539
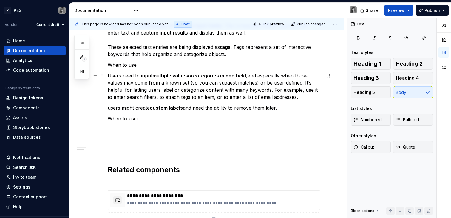
scroll to position [321, 0]
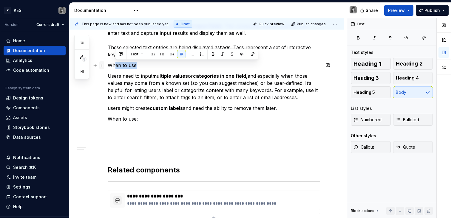
drag, startPoint x: 137, startPoint y: 64, endPoint x: 101, endPoint y: 64, distance: 36.4
click at [108, 64] on div "**********" at bounding box center [214, 28] width 212 height 448
click at [118, 65] on p "When to use" at bounding box center [214, 65] width 212 height 7
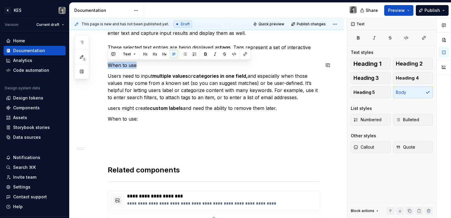
click at [147, 54] on button "button" at bounding box center [145, 54] width 8 height 8
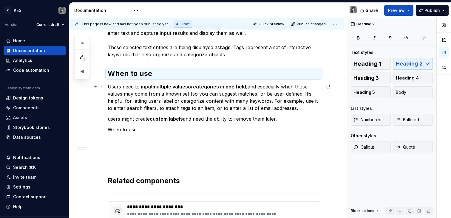
click at [157, 106] on p "Users need to input multiple values or categories in one field, and especially …" at bounding box center [214, 97] width 212 height 29
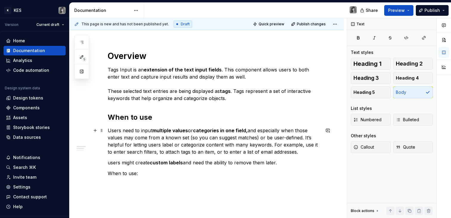
scroll to position [276, 0]
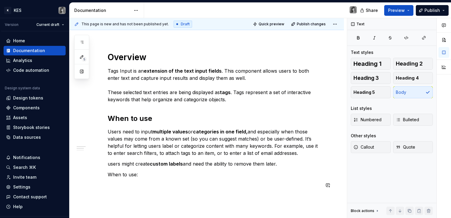
click at [143, 180] on div "**********" at bounding box center [214, 75] width 212 height 452
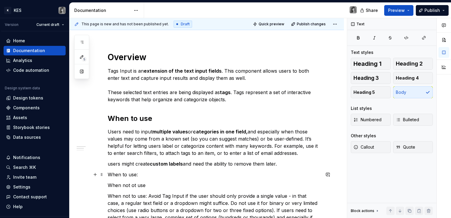
click at [120, 173] on p "When to use:" at bounding box center [214, 174] width 212 height 7
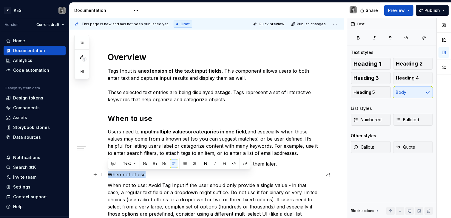
drag, startPoint x: 147, startPoint y: 175, endPoint x: 108, endPoint y: 174, distance: 38.8
click at [108, 174] on p "When not ot use" at bounding box center [214, 174] width 212 height 7
click at [147, 162] on button "button" at bounding box center [145, 164] width 8 height 8
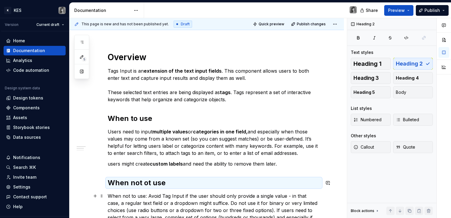
click at [191, 194] on p "When not to use: Avoid Tag Input if the user should only provide a single value…" at bounding box center [214, 221] width 212 height 57
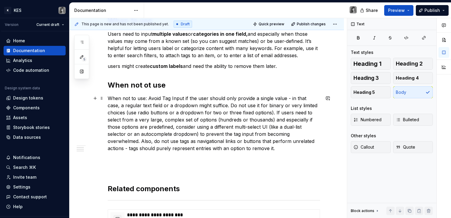
scroll to position [374, 0]
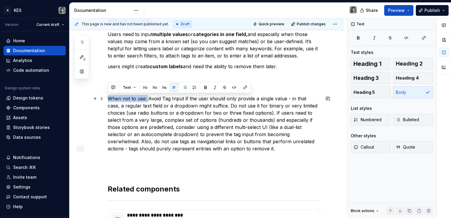
drag, startPoint x: 148, startPoint y: 98, endPoint x: 105, endPoint y: 96, distance: 42.7
click at [105, 96] on div "**********" at bounding box center [207, 37] width 275 height 600
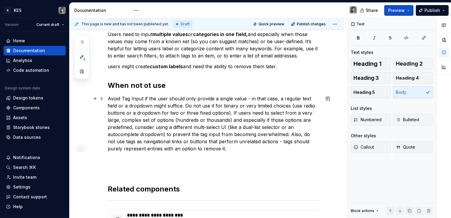
click at [129, 99] on p "Avoid Tag Input if the user should only provide a single value - in that case, …" at bounding box center [214, 123] width 212 height 57
click at [247, 98] on p "Avoid Tags Input if the user should only provide a single value - in that case,…" at bounding box center [214, 123] width 212 height 57
click at [184, 105] on p "Avoid Tags Input if the user should only provide a single value- in that case, …" at bounding box center [214, 123] width 212 height 57
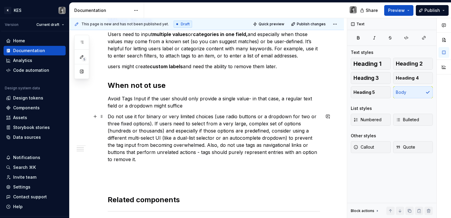
click at [247, 116] on p "Do not use it for binary or very limited choices (use radio buttons or a dropdo…" at bounding box center [214, 138] width 212 height 50
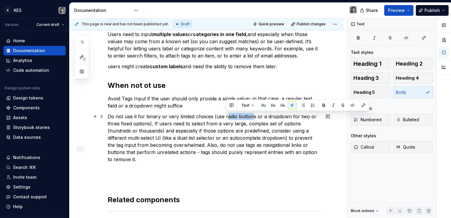
drag, startPoint x: 225, startPoint y: 117, endPoint x: 252, endPoint y: 116, distance: 26.3
click at [252, 116] on p "Do not use it for binary or very limited choices (use radio buttons or a dropdo…" at bounding box center [214, 138] width 212 height 50
drag, startPoint x: 254, startPoint y: 116, endPoint x: 224, endPoint y: 117, distance: 29.6
click at [224, 117] on p "Do not use it for binary or very limited choices (use radio buttons or a dropdo…" at bounding box center [214, 138] width 212 height 50
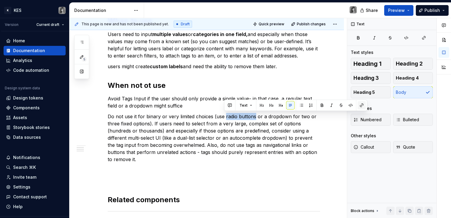
click at [360, 106] on button "button" at bounding box center [362, 105] width 8 height 8
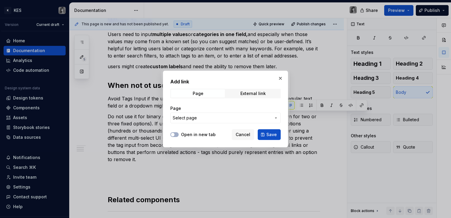
click at [255, 115] on button "Select page" at bounding box center [225, 118] width 110 height 11
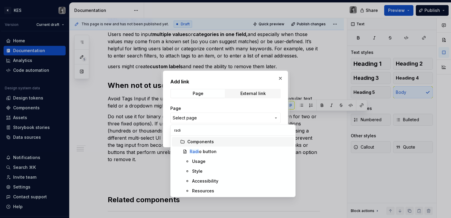
type input "radi"
click at [203, 155] on div "Radi o button" at bounding box center [203, 152] width 27 height 6
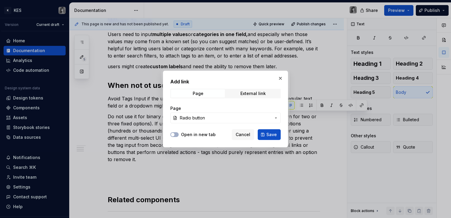
click at [194, 137] on label "Open in new tab" at bounding box center [198, 135] width 35 height 6
click at [179, 137] on button "Open in new tab" at bounding box center [174, 134] width 8 height 5
click at [266, 137] on button "Save" at bounding box center [269, 135] width 23 height 11
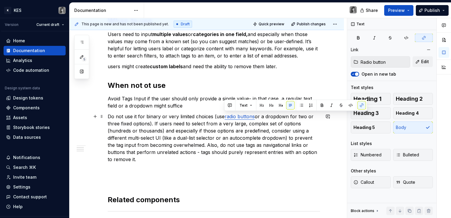
click at [278, 130] on p "Do not use it for binary or very limited choices (use radio buttons or a dropdo…" at bounding box center [214, 138] width 212 height 50
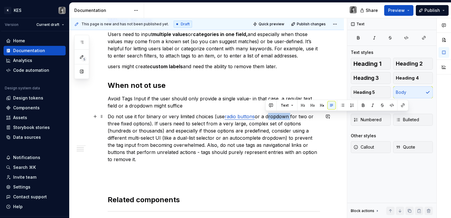
drag, startPoint x: 265, startPoint y: 117, endPoint x: 288, endPoint y: 117, distance: 22.7
click at [288, 117] on p "Do not use it for binary or very limited choices (use radio buttons or a dropdo…" at bounding box center [214, 138] width 212 height 50
click at [402, 106] on button "button" at bounding box center [403, 105] width 8 height 8
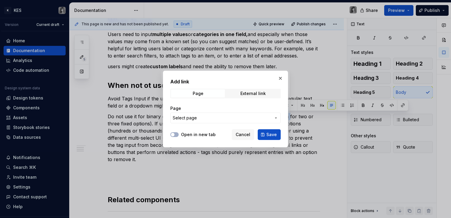
click at [223, 117] on span "Select page" at bounding box center [222, 118] width 98 height 6
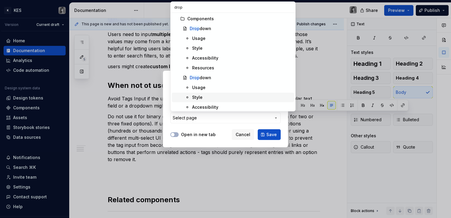
scroll to position [0, 0]
type input "drop"
click at [216, 30] on div "Drop down" at bounding box center [241, 29] width 102 height 6
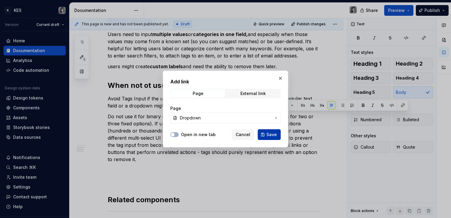
click at [268, 135] on span "Save" at bounding box center [271, 135] width 10 height 6
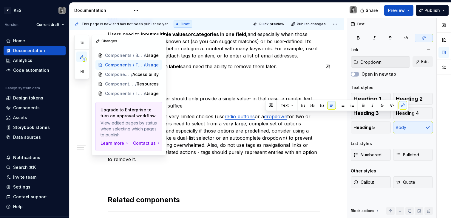
click at [81, 69] on button "button" at bounding box center [81, 71] width 11 height 11
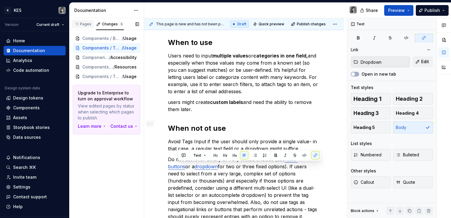
click at [86, 23] on div "Pages" at bounding box center [82, 24] width 17 height 5
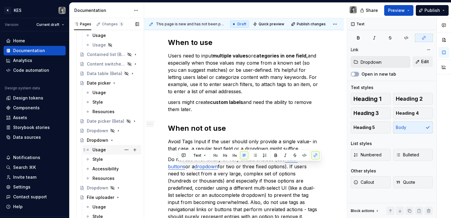
scroll to position [427, 0]
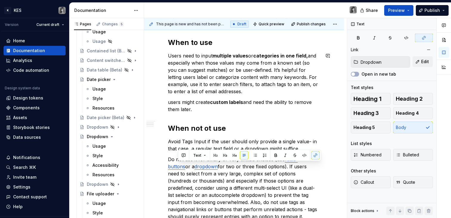
click at [283, 99] on p "users might create custom labels and need the ability to remove them later." at bounding box center [244, 106] width 152 height 14
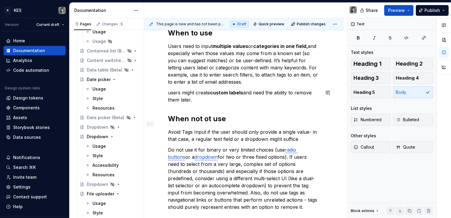
scroll to position [389, 0]
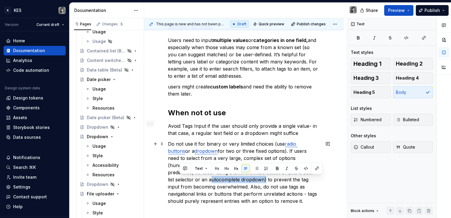
drag, startPoint x: 235, startPoint y: 179, endPoint x: 181, endPoint y: 181, distance: 54.7
click at [181, 181] on p "Do not use it for binary or very limited choices (use radio buttons or a dropdo…" at bounding box center [244, 173] width 152 height 64
click at [180, 181] on p "Do not use it for binary or very limited choices (use radio buttons or a dropdo…" at bounding box center [244, 173] width 152 height 64
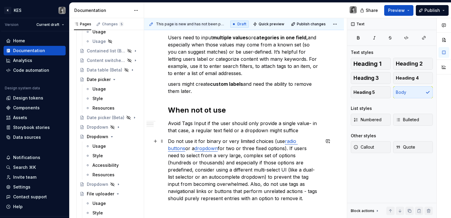
scroll to position [405, 0]
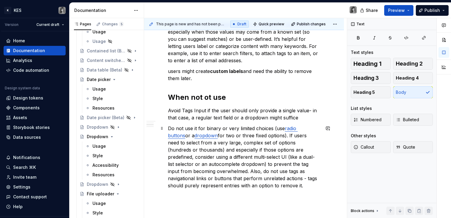
drag, startPoint x: 244, startPoint y: 165, endPoint x: 269, endPoint y: 181, distance: 29.7
click at [269, 181] on p "Do not use it for binary or very limited choices (use radio buttons or a dropdo…" at bounding box center [244, 157] width 152 height 64
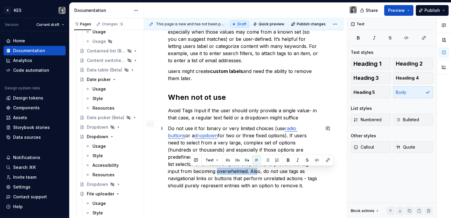
drag, startPoint x: 198, startPoint y: 171, endPoint x: 229, endPoint y: 174, distance: 32.0
click at [229, 174] on p "Do not use it for binary or very limited choices (use radio buttons or a dropdo…" at bounding box center [244, 157] width 152 height 64
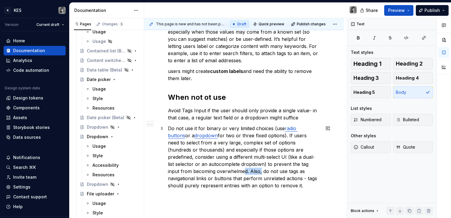
drag, startPoint x: 235, startPoint y: 172, endPoint x: 218, endPoint y: 172, distance: 17.6
click at [218, 172] on p "Do not use it for binary or very limited choices (use radio buttons or a dropdo…" at bounding box center [244, 157] width 152 height 64
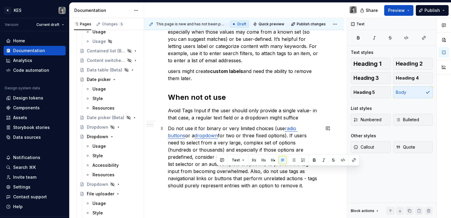
click at [237, 172] on p "Do not use it for binary or very limited choices (use radio buttons or a dropdo…" at bounding box center [244, 157] width 152 height 64
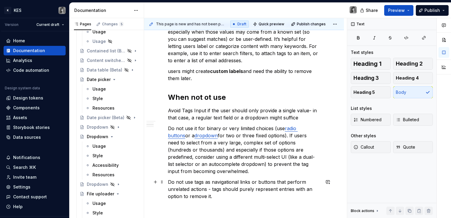
click at [247, 184] on p "Do not use tags as navigational links or buttons that perform unrelated actions…" at bounding box center [244, 189] width 152 height 21
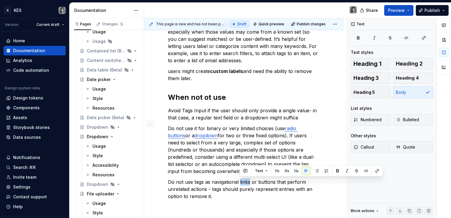
type textarea "*"
click at [373, 172] on button "button" at bounding box center [377, 171] width 8 height 8
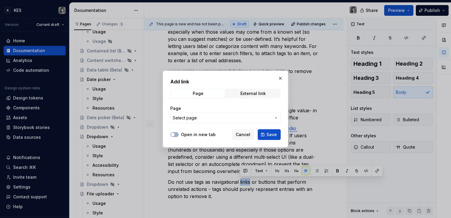
click at [222, 122] on button "Select page" at bounding box center [225, 118] width 110 height 11
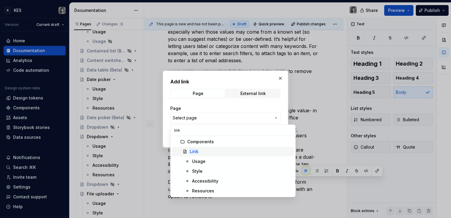
type input "link"
click at [194, 148] on span "Link" at bounding box center [233, 152] width 122 height 10
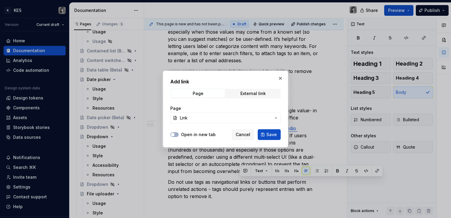
click at [190, 140] on div "Open in new tab Cancel Save" at bounding box center [225, 133] width 110 height 13
click at [190, 138] on div "Open in new tab Cancel Save" at bounding box center [225, 133] width 110 height 13
click at [190, 137] on label "Open in new tab" at bounding box center [198, 135] width 35 height 6
click at [179, 137] on button "Open in new tab" at bounding box center [174, 134] width 8 height 5
click at [268, 135] on span "Save" at bounding box center [271, 135] width 10 height 6
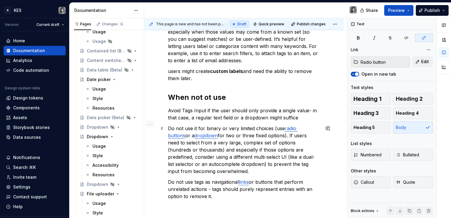
click at [295, 129] on link "radio buttons" at bounding box center [233, 132] width 130 height 13
type input "Dropdown"
click at [196, 134] on link "dropdown" at bounding box center [206, 136] width 23 height 6
click at [359, 74] on button "Open in new tab" at bounding box center [355, 74] width 8 height 5
click at [426, 62] on span "Edit" at bounding box center [425, 62] width 8 height 6
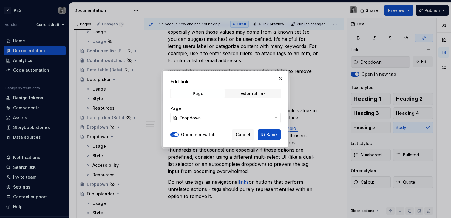
click at [208, 116] on span "Dropdown" at bounding box center [225, 118] width 91 height 6
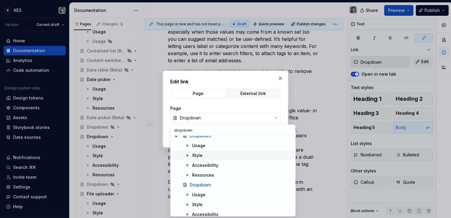
scroll to position [17, 0]
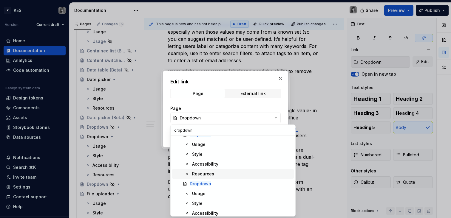
type input "dropdown"
click at [207, 182] on mark "Dropdown" at bounding box center [200, 183] width 21 height 5
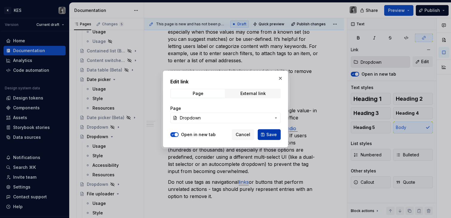
click at [269, 136] on span "Save" at bounding box center [271, 135] width 10 height 6
type input "Dropdown"
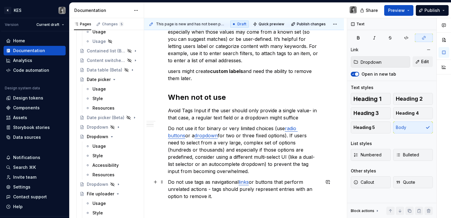
click at [271, 180] on p "Do not use tags as navigational links or buttons that perform unrelated actions…" at bounding box center [244, 189] width 152 height 21
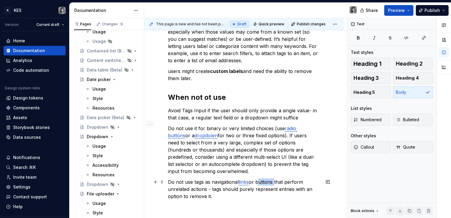
click at [271, 180] on p "Do not use tags as navigational links or buttons that perform unrelated actions…" at bounding box center [244, 189] width 152 height 21
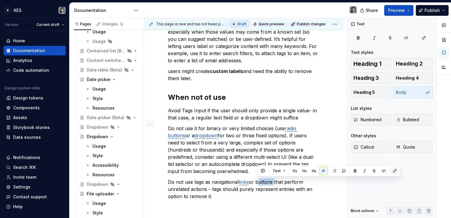
click at [394, 173] on button "button" at bounding box center [395, 171] width 8 height 8
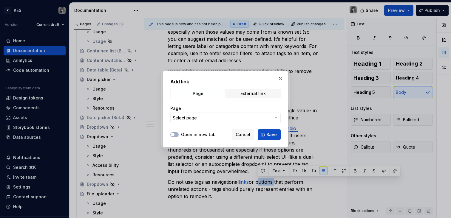
click at [226, 119] on span "Select page" at bounding box center [222, 118] width 98 height 6
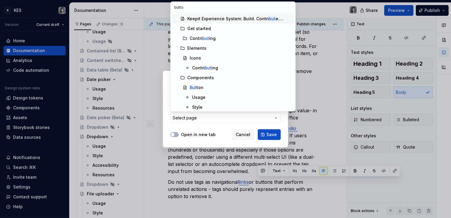
type input "button"
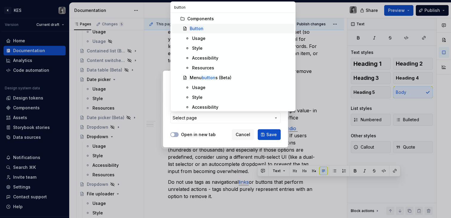
click at [212, 30] on div "Button" at bounding box center [241, 29] width 102 height 6
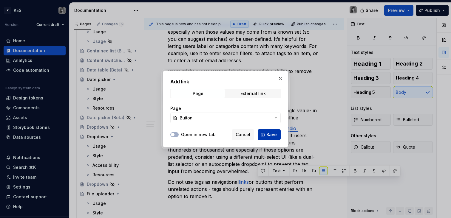
click at [272, 135] on span "Save" at bounding box center [271, 135] width 10 height 6
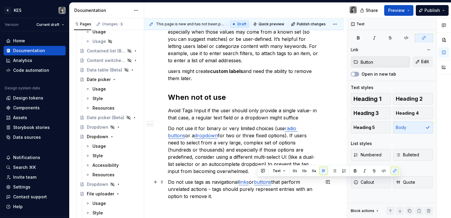
click at [291, 182] on p "Do not use tags as navigational links or buttons that perform unrelated actions…" at bounding box center [244, 189] width 152 height 21
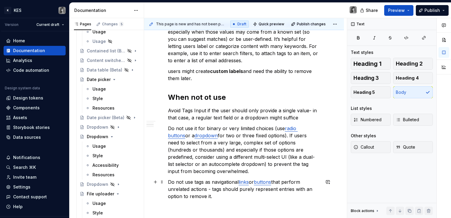
click at [208, 189] on p "Do not use tags as navigational links or buttons that perform unrelated actions…" at bounding box center [244, 189] width 152 height 21
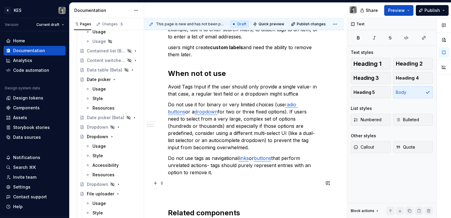
scroll to position [430, 0]
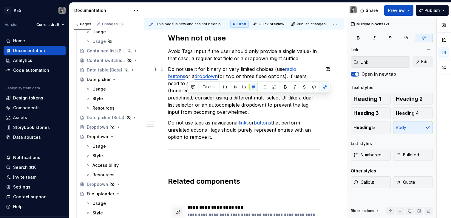
scroll to position [464, 0]
type input "Radio button"
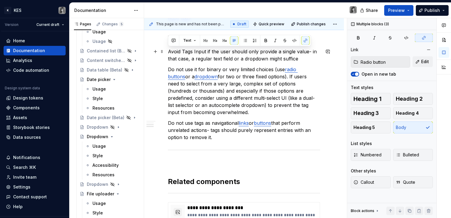
drag, startPoint x: 203, startPoint y: 104, endPoint x: 165, endPoint y: 53, distance: 63.8
click at [255, 41] on button "button" at bounding box center [255, 40] width 8 height 8
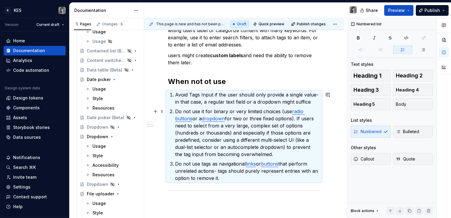
scroll to position [359, 0]
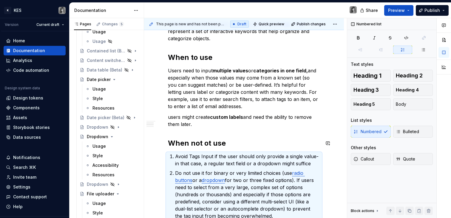
click at [214, 129] on div "**********" at bounding box center [244, 68] width 152 height 591
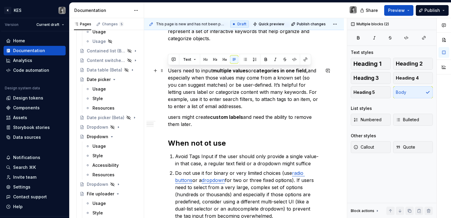
drag, startPoint x: 203, startPoint y: 124, endPoint x: 168, endPoint y: 69, distance: 65.1
click at [168, 69] on div "**********" at bounding box center [244, 98] width 200 height 678
click at [256, 61] on button "button" at bounding box center [255, 60] width 8 height 8
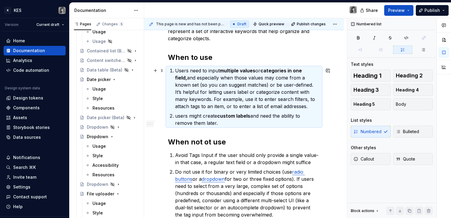
click at [224, 107] on p "Users need to input multiple values or categories in one field, and especially …" at bounding box center [247, 88] width 145 height 43
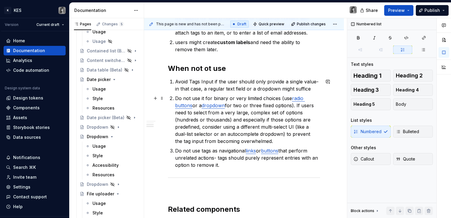
scroll to position [427, 0]
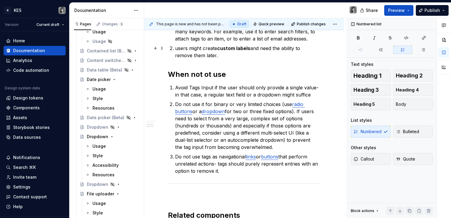
click at [178, 48] on p "users might create custom labels and need the ability to remove them later." at bounding box center [247, 52] width 145 height 14
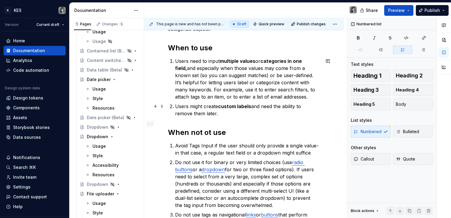
scroll to position [366, 0]
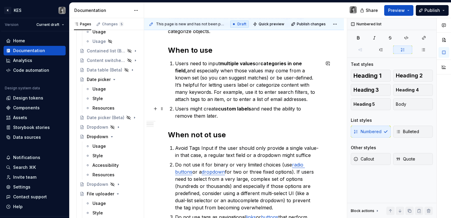
click at [194, 109] on p "Users might create custom labels and need the ability to remove them later." at bounding box center [247, 112] width 145 height 14
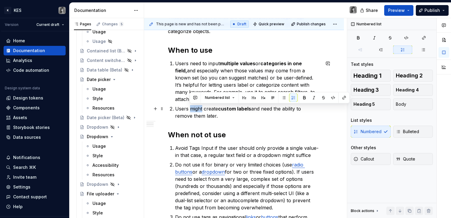
click at [194, 109] on p "Users might create custom labels and need the ability to remove them later." at bounding box center [247, 112] width 145 height 14
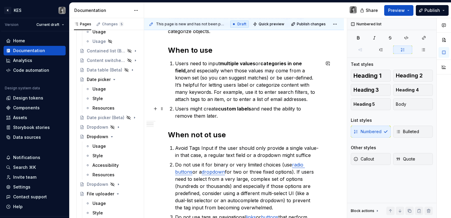
click at [236, 115] on p "Users might create custom labels and need the ability to remove them later." at bounding box center [247, 112] width 145 height 14
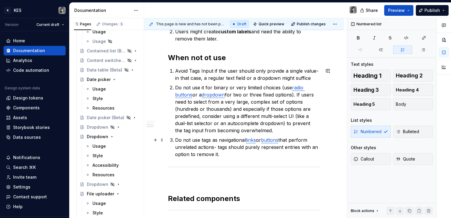
scroll to position [442, 0]
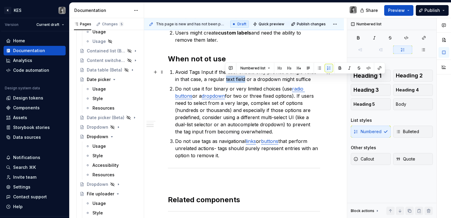
drag, startPoint x: 225, startPoint y: 79, endPoint x: 245, endPoint y: 79, distance: 20.0
click at [245, 79] on p "Avoid Tags Input if the user should only provide a single value- in that case, …" at bounding box center [247, 76] width 145 height 14
drag, startPoint x: 245, startPoint y: 78, endPoint x: 225, endPoint y: 78, distance: 20.0
click at [225, 78] on p "Avoid Tags Input if the user should only provide a single value- in that case, …" at bounding box center [247, 76] width 145 height 14
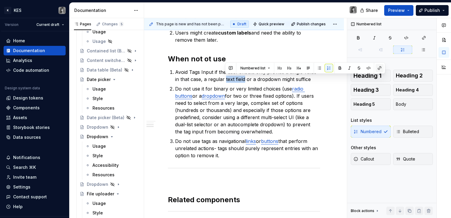
click at [380, 67] on button "button" at bounding box center [380, 68] width 8 height 8
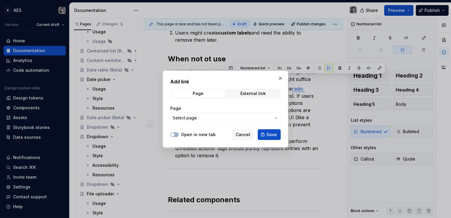
click at [220, 120] on span "Select page" at bounding box center [222, 118] width 98 height 6
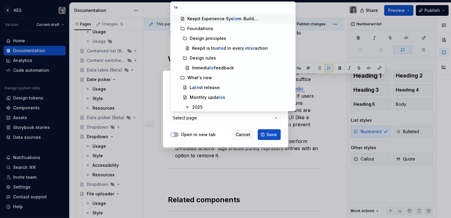
type input "tex"
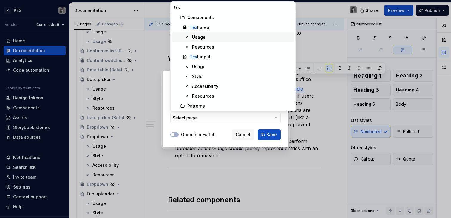
scroll to position [36, 0]
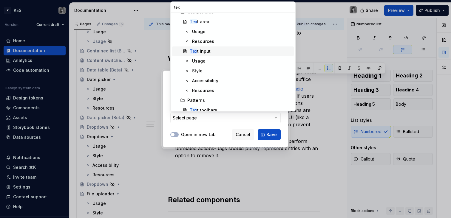
click at [214, 52] on div "Tex t input" at bounding box center [241, 51] width 102 height 6
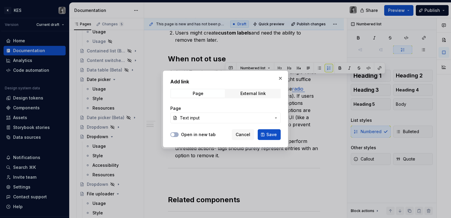
click at [274, 135] on span "Save" at bounding box center [271, 135] width 10 height 6
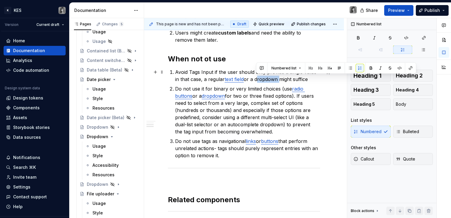
drag, startPoint x: 256, startPoint y: 80, endPoint x: 278, endPoint y: 79, distance: 21.8
click at [278, 79] on p "Avoid Tags Input if the user should only provide a single value- in that case, …" at bounding box center [247, 76] width 145 height 14
click at [409, 68] on button "button" at bounding box center [411, 68] width 8 height 8
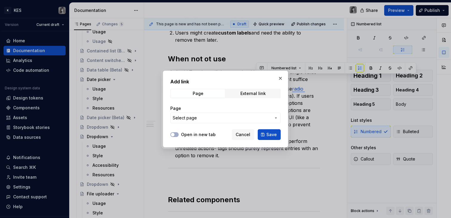
click at [264, 120] on span "Select page" at bounding box center [222, 118] width 98 height 6
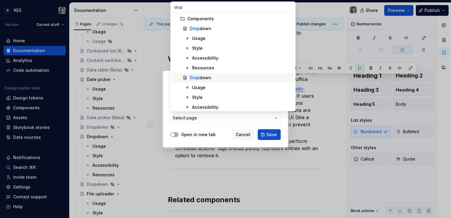
type input "drop"
drag, startPoint x: 226, startPoint y: 79, endPoint x: 210, endPoint y: 73, distance: 17.3
click at [226, 79] on div "Drop down" at bounding box center [241, 78] width 102 height 6
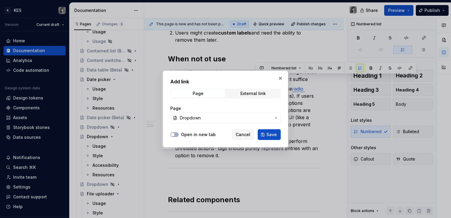
click at [189, 130] on div "Open in new tab Cancel Save" at bounding box center [225, 133] width 110 height 13
click at [198, 131] on div "Open in new tab Cancel Save" at bounding box center [225, 133] width 110 height 13
click at [198, 132] on div "Open in new tab Cancel Save" at bounding box center [225, 133] width 110 height 13
click at [204, 135] on label "Open in new tab" at bounding box center [198, 135] width 35 height 6
click at [179, 135] on button "Open in new tab" at bounding box center [174, 134] width 8 height 5
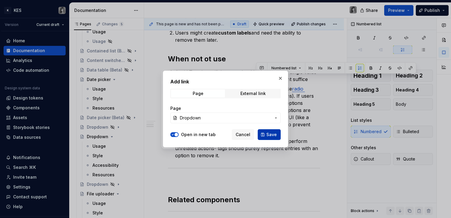
click at [267, 138] on button "Save" at bounding box center [269, 135] width 23 height 11
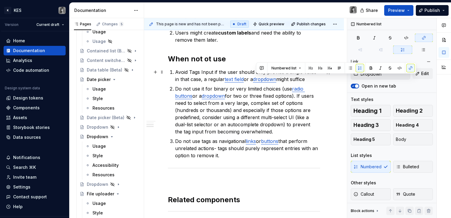
type input "Text input"
click at [239, 78] on link "text field" at bounding box center [234, 79] width 19 height 6
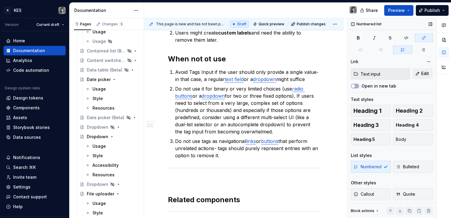
click at [366, 86] on label "Open in new tab" at bounding box center [379, 86] width 35 height 6
click at [359, 86] on button "Open in new tab" at bounding box center [355, 86] width 8 height 5
click at [324, 115] on div "**********" at bounding box center [244, 14] width 200 height 676
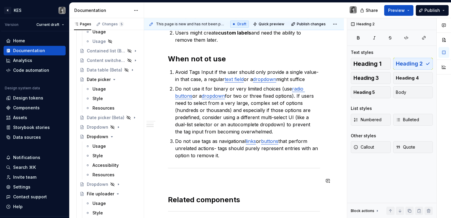
click at [224, 181] on p at bounding box center [244, 181] width 152 height 7
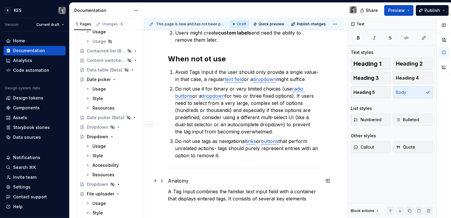
click at [169, 180] on p "Anatomy" at bounding box center [244, 181] width 152 height 7
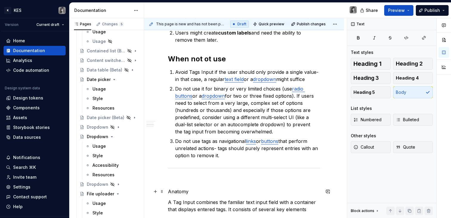
click at [177, 188] on p "Anatomy" at bounding box center [244, 191] width 152 height 7
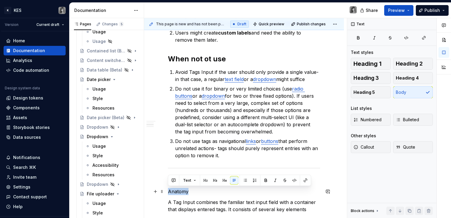
click at [177, 188] on p "Anatomy" at bounding box center [244, 191] width 152 height 7
click at [366, 59] on button "Heading 1" at bounding box center [371, 64] width 40 height 12
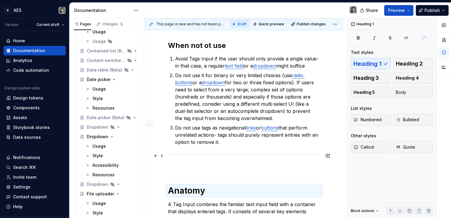
scroll to position [565, 0]
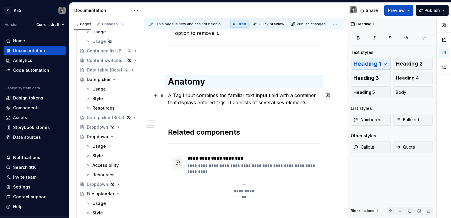
click at [205, 98] on p "A Tag Input combines the familiar text input field with a container that displa…" at bounding box center [244, 99] width 152 height 14
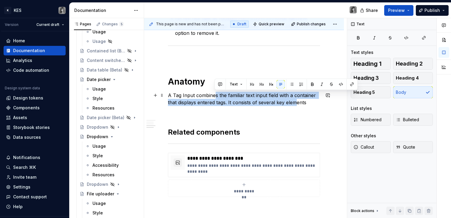
drag, startPoint x: 215, startPoint y: 93, endPoint x: 297, endPoint y: 104, distance: 82.5
click at [297, 104] on p "A Tag Input combines the familiar text input field with a container that displa…" at bounding box center [244, 99] width 152 height 14
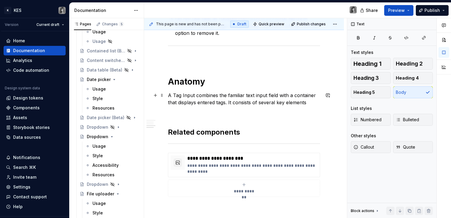
click at [315, 104] on p "A Tag Input combines the familiar text input field with a container that displa…" at bounding box center [244, 99] width 152 height 14
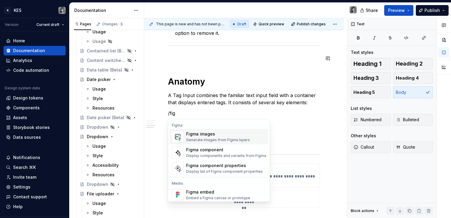
click at [200, 134] on div "Figma images" at bounding box center [218, 134] width 64 height 6
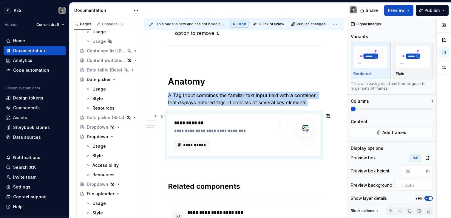
click at [215, 157] on div "**********" at bounding box center [244, 135] width 152 height 44
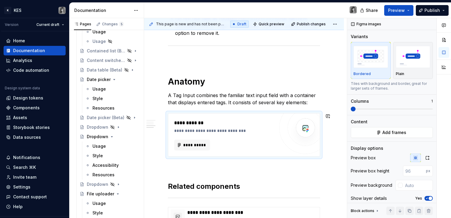
click at [199, 169] on p at bounding box center [244, 167] width 152 height 7
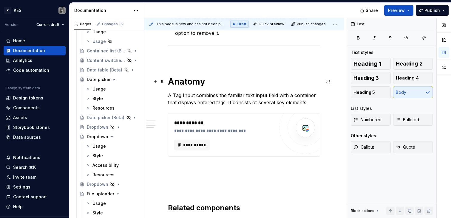
type textarea "*"
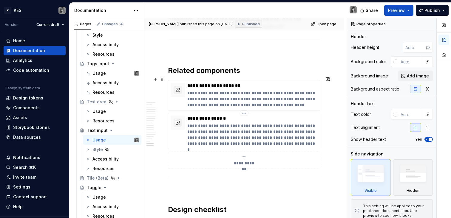
scroll to position [3236, 0]
click at [246, 161] on span "**********" at bounding box center [244, 164] width 26 height 6
type textarea "*"
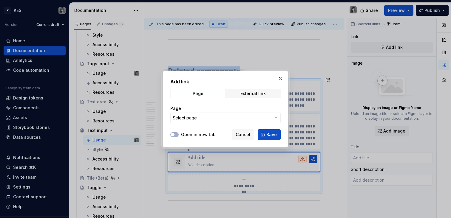
click at [233, 115] on span "Select page" at bounding box center [222, 118] width 98 height 6
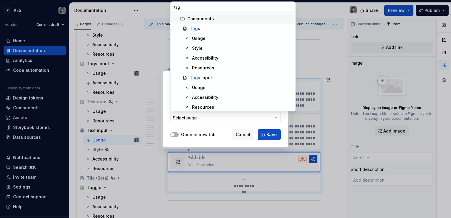
type input "tags"
click at [210, 78] on div "Tags input" at bounding box center [200, 78] width 21 height 6
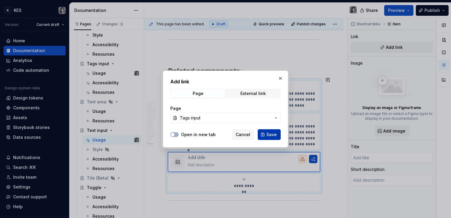
click at [270, 137] on span "Save" at bounding box center [271, 135] width 10 height 6
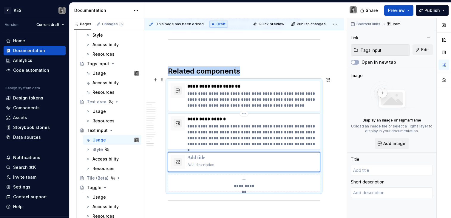
type textarea "*"
type input "Tags input"
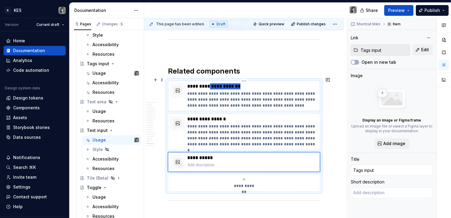
drag, startPoint x: 244, startPoint y: 84, endPoint x: 208, endPoint y: 83, distance: 36.1
click at [208, 84] on p "**********" at bounding box center [252, 87] width 130 height 6
type textarea "*"
type input "Text area | Component"
type textarea "Text Area are multiline text inputs, useful for cases where users have a sizabl…"
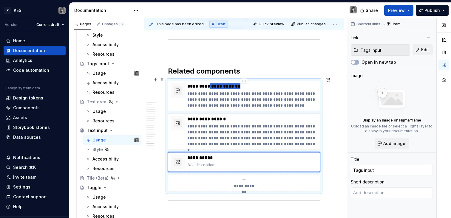
type input "Text area"
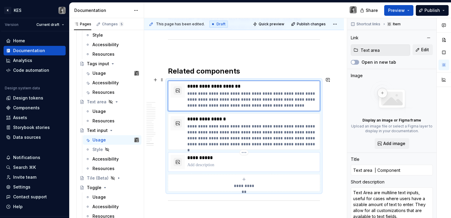
click at [218, 155] on p "**********" at bounding box center [252, 158] width 130 height 6
type textarea "*"
type input "Tags input"
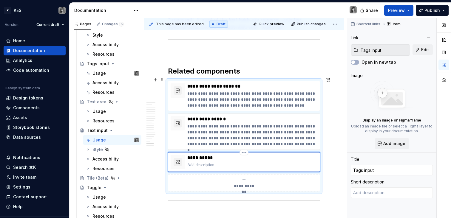
type textarea "*"
type input "Tags input | Component"
click at [214, 164] on div "**********" at bounding box center [252, 162] width 130 height 14
click at [213, 163] on p at bounding box center [252, 165] width 130 height 6
type textarea "*"
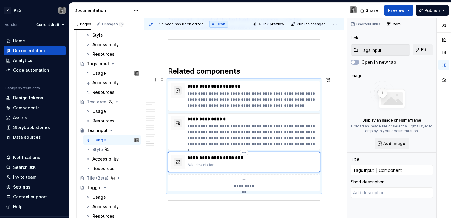
type textarea "Tag Input is an extension of the text input fields. This component allows users…"
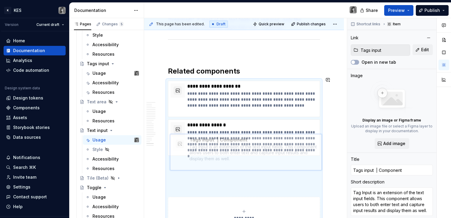
scroll to position [3242, 0]
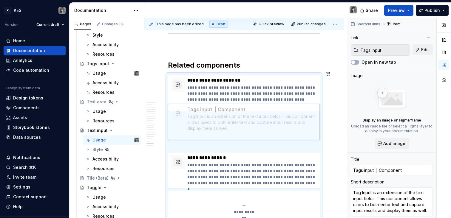
drag, startPoint x: 174, startPoint y: 167, endPoint x: 178, endPoint y: 122, distance: 45.5
click at [175, 124] on body "K KES Version Current draft Home Documentation Analytics Code automation Design…" at bounding box center [225, 109] width 451 height 218
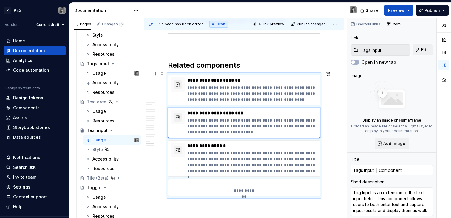
type textarea "*"
type input "Text area | Component"
type textarea "Text Area are multiline text inputs, useful for cases where users have a sizabl…"
type input "Text area"
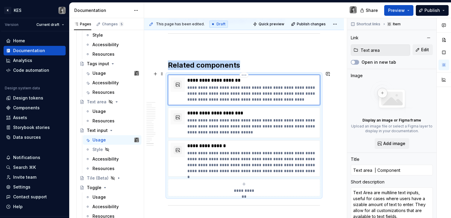
click at [224, 100] on div "**********" at bounding box center [244, 90] width 152 height 30
click at [246, 85] on p "**********" at bounding box center [252, 94] width 130 height 18
drag, startPoint x: 249, startPoint y: 77, endPoint x: 208, endPoint y: 83, distance: 41.9
click at [209, 78] on p "**********" at bounding box center [252, 81] width 130 height 6
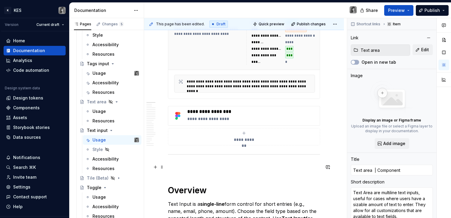
scroll to position [175, 0]
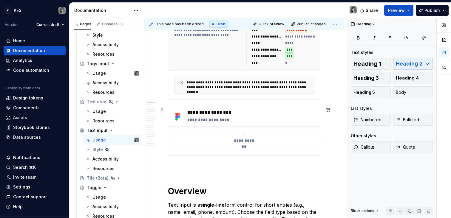
click at [164, 109] on span at bounding box center [162, 110] width 5 height 8
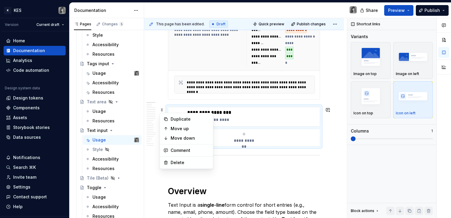
click at [195, 100] on div "**********" at bounding box center [244, 41] width 152 height 117
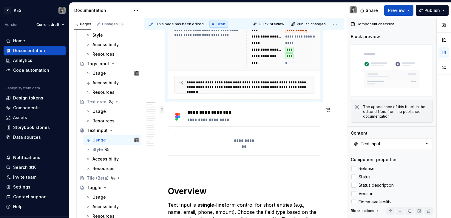
click at [164, 111] on span at bounding box center [162, 110] width 5 height 8
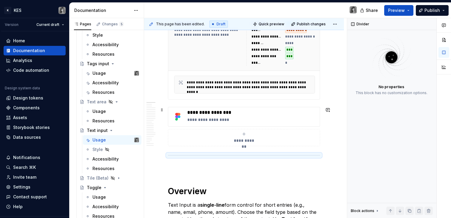
click at [320, 130] on div "**********" at bounding box center [244, 126] width 152 height 39
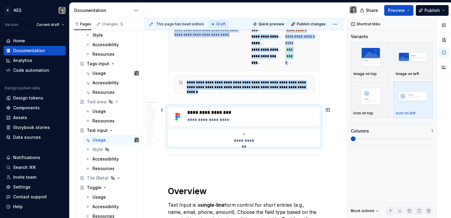
copy div "**********"
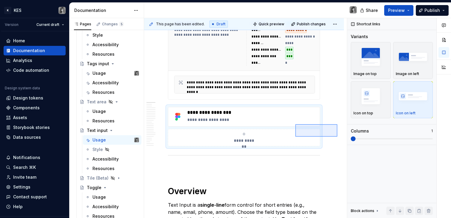
drag, startPoint x: 337, startPoint y: 124, endPoint x: 288, endPoint y: 138, distance: 51.4
click at [288, 138] on div "**********" at bounding box center [245, 118] width 203 height 201
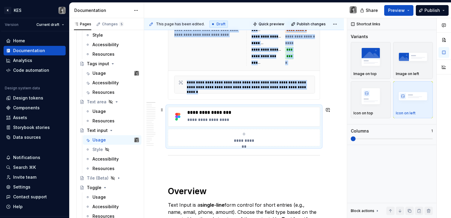
copy div "**********"
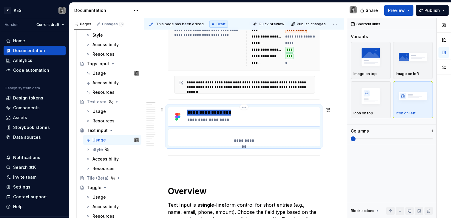
drag, startPoint x: 235, startPoint y: 113, endPoint x: 188, endPoint y: 113, distance: 47.1
click at [188, 113] on p "**********" at bounding box center [252, 113] width 130 height 6
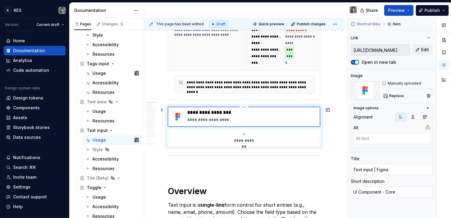
click at [210, 122] on p "**********" at bounding box center [252, 120] width 130 height 6
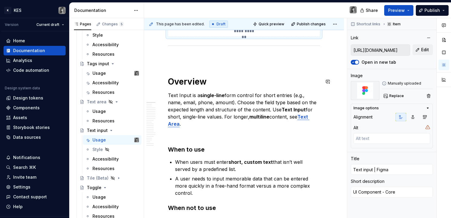
scroll to position [286, 0]
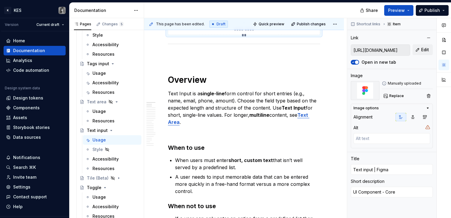
type textarea "*"
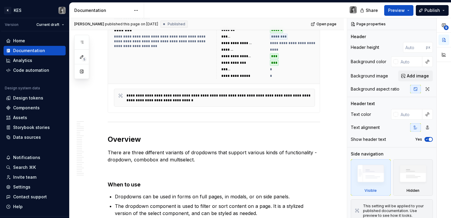
scroll to position [212, 0]
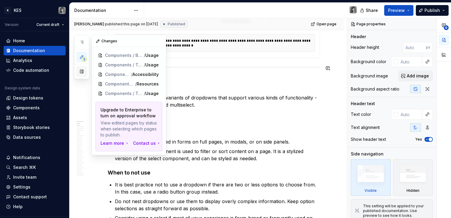
click at [81, 73] on button "button" at bounding box center [81, 71] width 11 height 11
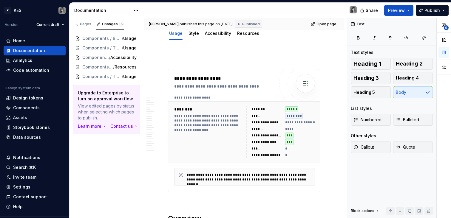
scroll to position [85, 0]
type textarea "*"
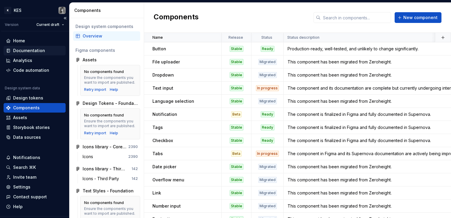
click at [33, 47] on div "Documentation" at bounding box center [35, 51] width 62 height 10
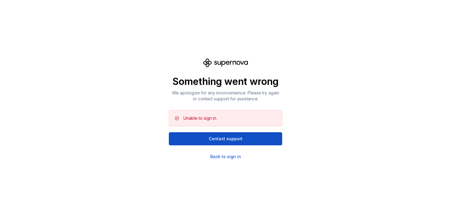
click at [244, 157] on div "Something went wrong We apologize for any inconvenience. Please try again or co…" at bounding box center [225, 108] width 113 height 101
click at [230, 157] on div "Back to sign in" at bounding box center [225, 157] width 31 height 6
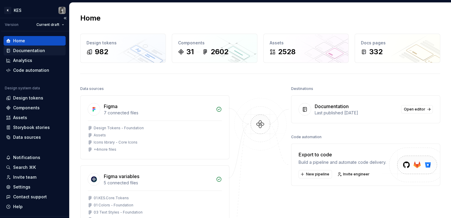
click at [35, 49] on div "Documentation" at bounding box center [29, 51] width 32 height 6
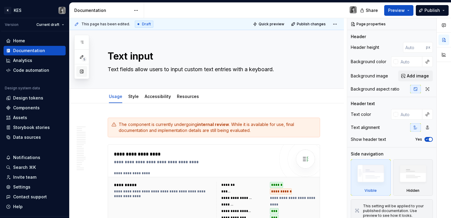
click at [81, 72] on button "button" at bounding box center [81, 71] width 11 height 11
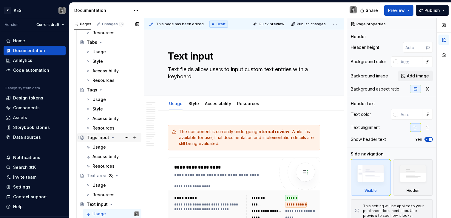
scroll to position [1402, 0]
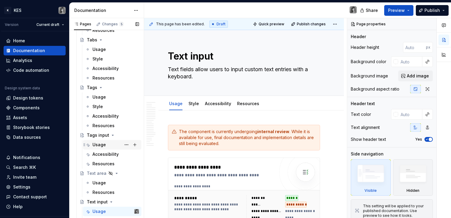
click at [100, 145] on div "Usage" at bounding box center [99, 145] width 13 height 6
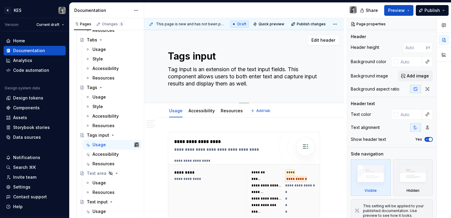
click at [232, 84] on textarea "Tag Input is an extension of the text input fields. This component allows users…" at bounding box center [243, 77] width 152 height 24
click at [240, 143] on div "**********" at bounding box center [224, 141] width 100 height 7
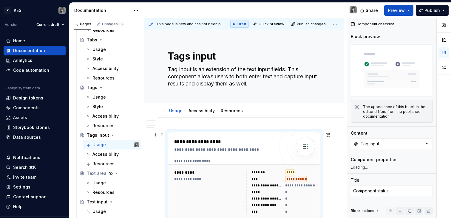
scroll to position [106, 0]
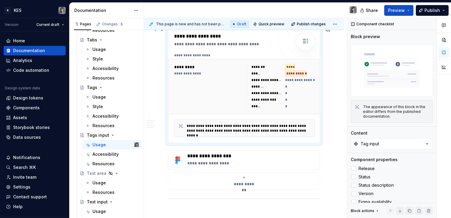
click at [303, 90] on div "**********" at bounding box center [280, 86] width 69 height 45
click at [32, 107] on div "Components" at bounding box center [26, 108] width 27 height 6
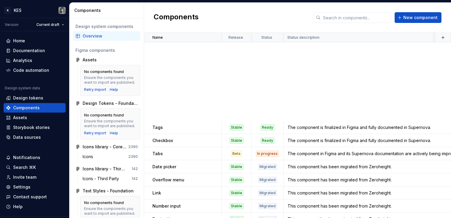
scroll to position [234, 0]
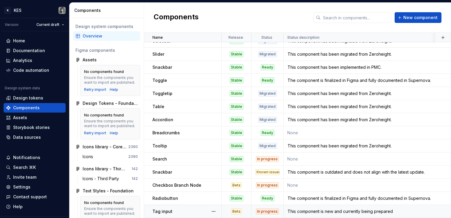
click at [184, 209] on div "Tag input" at bounding box center [186, 212] width 69 height 6
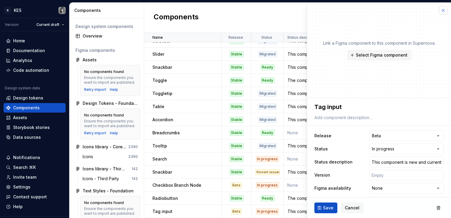
click at [439, 8] on button "button" at bounding box center [443, 10] width 8 height 8
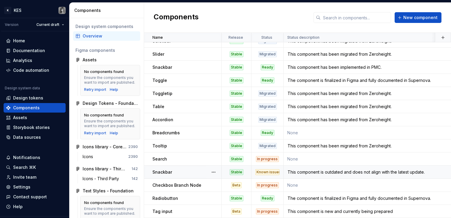
scroll to position [234, 0]
click at [41, 50] on div "Documentation" at bounding box center [29, 51] width 32 height 6
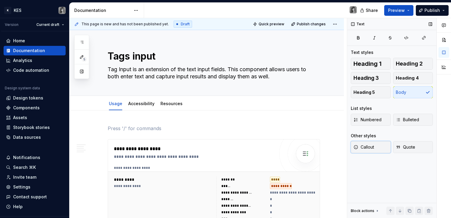
click at [376, 151] on button "Callout" at bounding box center [371, 147] width 40 height 12
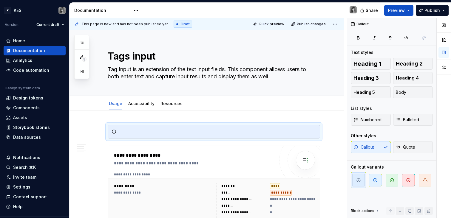
type textarea "*"
click at [158, 133] on div at bounding box center [218, 132] width 198 height 6
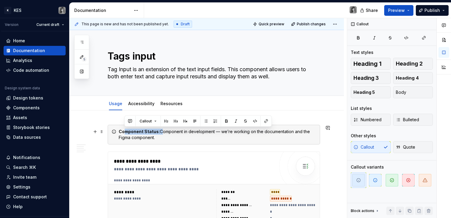
drag, startPoint x: 160, startPoint y: 132, endPoint x: 141, endPoint y: 133, distance: 19.4
click at [124, 132] on div "Component Status: Component in development — we’re working on the documentation…" at bounding box center [218, 135] width 198 height 12
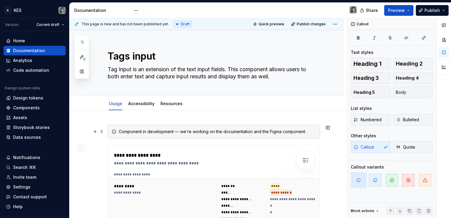
click at [176, 131] on div "Component in development — we’re working on the documentation and the Figma com…" at bounding box center [218, 132] width 198 height 6
click at [180, 132] on div "Component in development:— we’re working on the documentation and the Figma com…" at bounding box center [218, 132] width 198 height 6
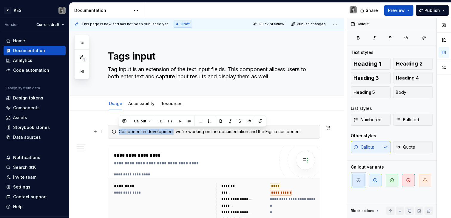
drag, startPoint x: 173, startPoint y: 132, endPoint x: 124, endPoint y: 127, distance: 48.6
click at [113, 131] on div "Component in development: we’re working on the documentation and the Figma comp…" at bounding box center [214, 132] width 212 height 14
click at [221, 120] on button "button" at bounding box center [221, 121] width 8 height 8
click at [293, 135] on div "Component in development : we’re working on the documentation and the Figma com…" at bounding box center [214, 132] width 212 height 14
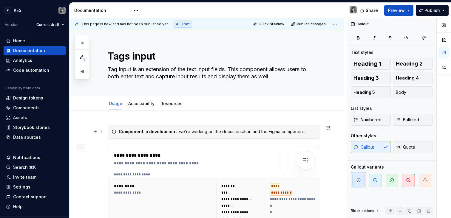
click at [314, 127] on div "Component in development : we’re working on the documentation and the Figma com…" at bounding box center [214, 132] width 212 height 14
drag, startPoint x: 375, startPoint y: 181, endPoint x: 330, endPoint y: 159, distance: 50.3
click at [376, 181] on icon "button" at bounding box center [375, 180] width 5 height 5
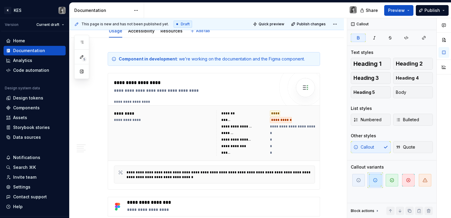
scroll to position [77, 0]
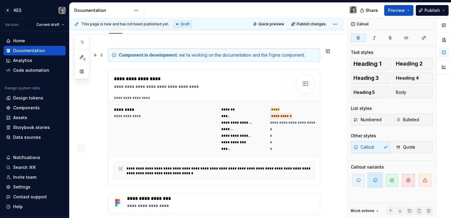
click at [221, 56] on div "Component in development : we’re working on the documentation and the Figma com…" at bounding box center [218, 55] width 198 height 6
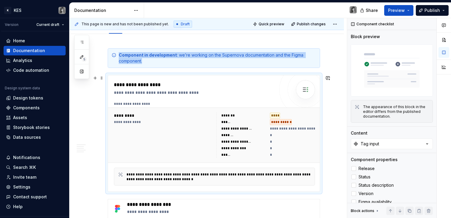
click at [84, 75] on button "button" at bounding box center [81, 71] width 11 height 11
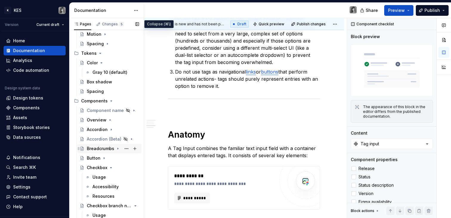
scroll to position [205, 0]
click at [96, 166] on div "Checkbox" at bounding box center [97, 168] width 21 height 6
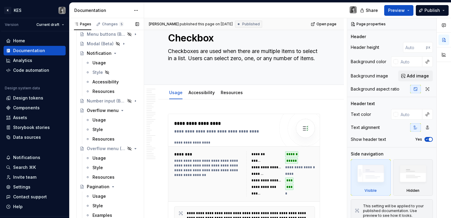
scroll to position [702, 0]
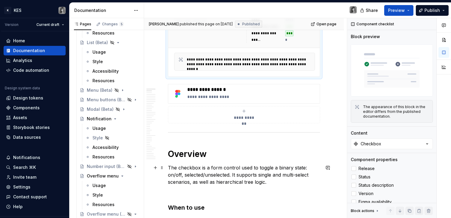
scroll to position [172, 0]
click at [231, 175] on p "The checkbox is a form control used to toggle a binary state: on/off, selected/…" at bounding box center [244, 174] width 152 height 21
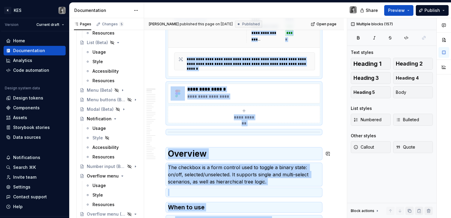
copy div "**********"
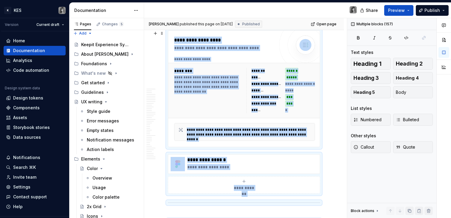
scroll to position [0, 0]
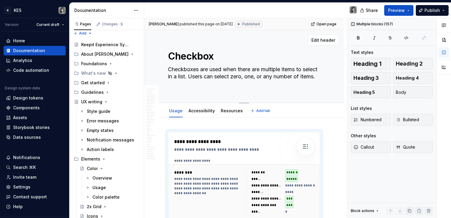
click at [232, 64] on div "Checkbox Checkboxes are used when there are multiple items to select in a list.…" at bounding box center [244, 66] width 152 height 73
click at [225, 72] on textarea "Checkboxes are used when there are multiple items to select in a list. Users ca…" at bounding box center [243, 77] width 152 height 24
click at [195, 59] on textarea "Checkbox" at bounding box center [243, 56] width 152 height 14
click at [183, 57] on textarea "Checkbox" at bounding box center [243, 56] width 152 height 14
drag, startPoint x: 167, startPoint y: 55, endPoint x: 194, endPoint y: 84, distance: 39.9
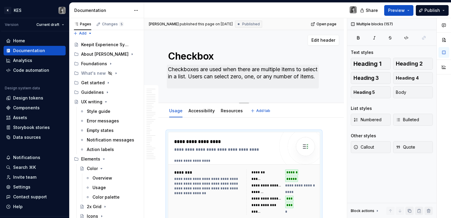
click at [194, 84] on div "Checkbox Checkboxes are used when there are multiple items to select in a list.…" at bounding box center [244, 66] width 152 height 73
click at [202, 77] on textarea "Checkboxes are used when there are multiple items to select in a list. Users ca…" at bounding box center [243, 77] width 152 height 24
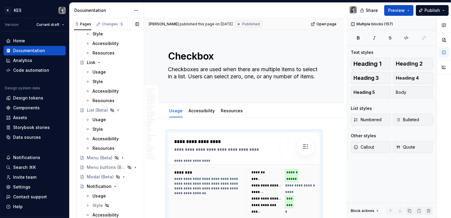
scroll to position [700, 0]
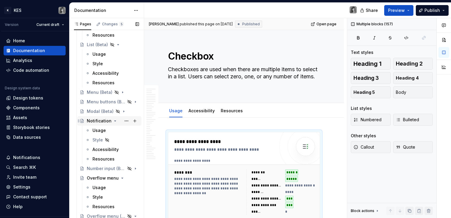
click at [101, 121] on div "Notification" at bounding box center [99, 121] width 25 height 6
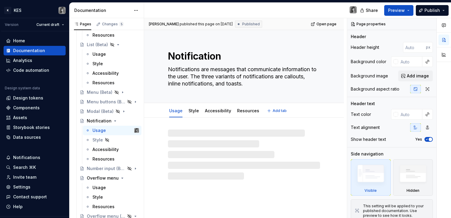
click at [202, 52] on textarea "Notification" at bounding box center [243, 56] width 152 height 14
click at [203, 58] on textarea "Notification" at bounding box center [243, 56] width 152 height 14
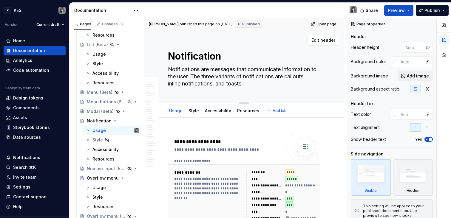
click at [203, 58] on textarea "Notification" at bounding box center [243, 56] width 152 height 14
click at [235, 101] on div "Notification Notifications are messages that communicate information to the use…" at bounding box center [244, 66] width 152 height 73
click at [227, 81] on textarea "Notifications are messages that communicate information to the user. The three …" at bounding box center [243, 77] width 152 height 24
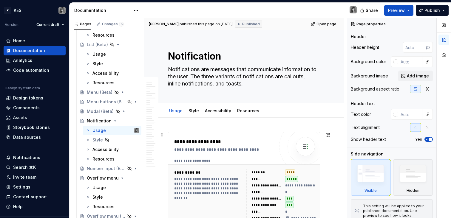
click at [235, 132] on div "**********" at bounding box center [244, 194] width 152 height 124
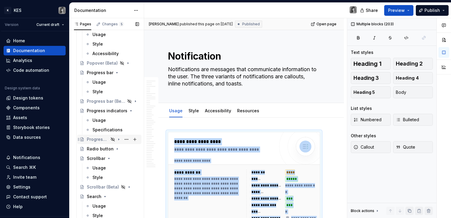
scroll to position [1068, 0]
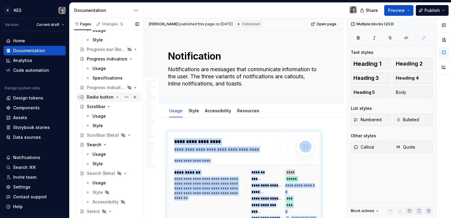
click at [104, 97] on div "Radio button" at bounding box center [100, 97] width 27 height 6
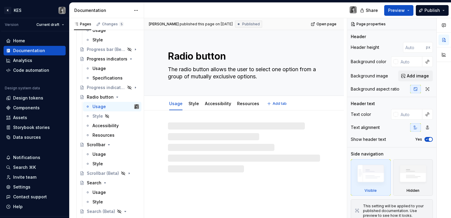
click at [193, 58] on textarea "Radio button" at bounding box center [243, 56] width 152 height 14
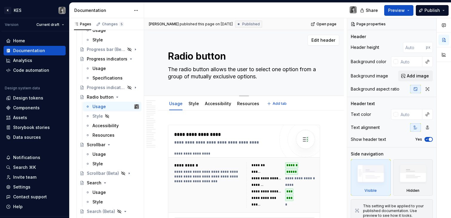
click at [193, 58] on textarea "Radio button" at bounding box center [243, 56] width 152 height 14
click at [190, 62] on textarea "Radio button" at bounding box center [243, 56] width 152 height 14
click at [194, 72] on textarea "The radio button allows the user to select one option from a group of mutually …" at bounding box center [243, 73] width 152 height 17
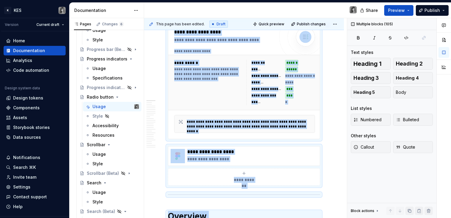
scroll to position [117, 0]
copy div "**********"
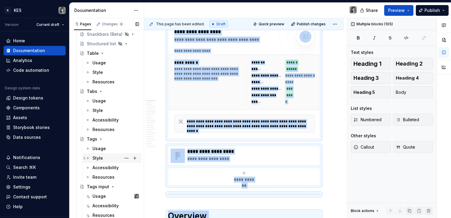
scroll to position [1393, 0]
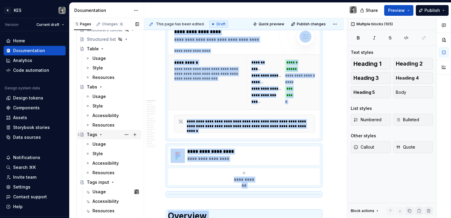
click at [92, 135] on div "Tags" at bounding box center [92, 135] width 10 height 6
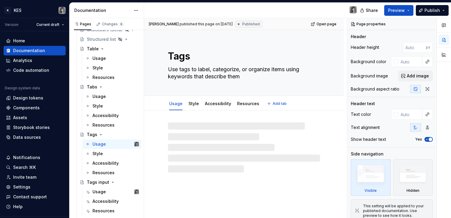
click at [179, 59] on textarea "Tags" at bounding box center [243, 56] width 152 height 14
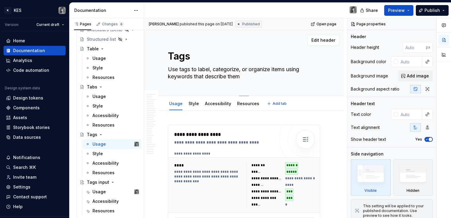
click at [179, 57] on textarea "Tags" at bounding box center [243, 56] width 152 height 14
click at [211, 83] on div "Tags Use tags to label, categorize, or organize items using keywords that descr…" at bounding box center [244, 63] width 152 height 66
click at [205, 76] on textarea "Use tags to label, categorize, or organize items using keywords that describe t…" at bounding box center [243, 73] width 152 height 17
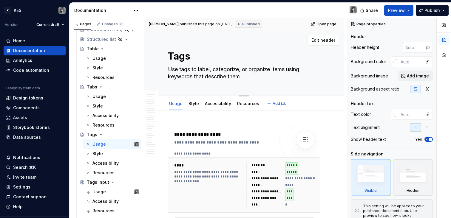
click at [205, 76] on textarea "Use tags to label, categorize, or organize items using keywords that describe t…" at bounding box center [243, 73] width 152 height 17
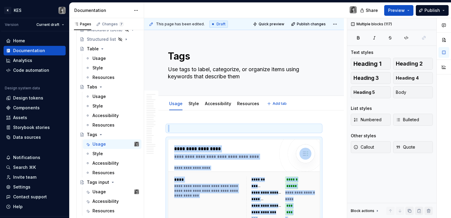
copy div "**********"
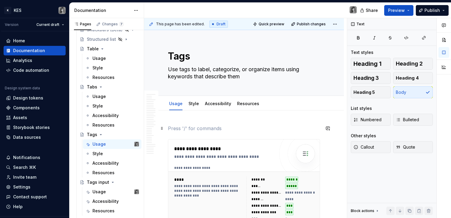
click at [193, 130] on p at bounding box center [244, 128] width 152 height 7
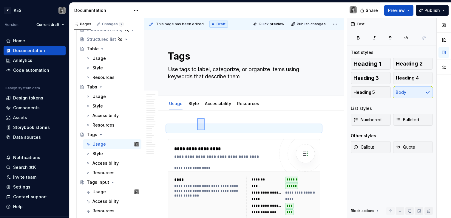
drag, startPoint x: 205, startPoint y: 123, endPoint x: 197, endPoint y: 130, distance: 11.0
click at [197, 130] on div "**********" at bounding box center [245, 118] width 203 height 201
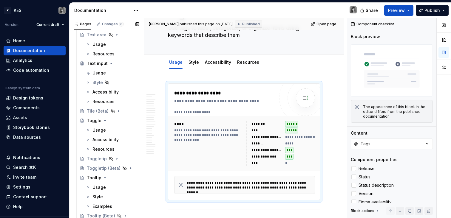
scroll to position [1481, 0]
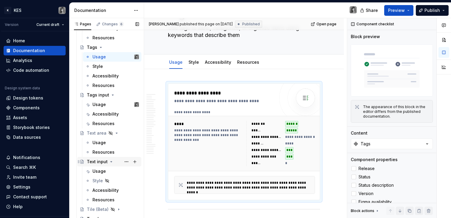
click at [95, 162] on div "Text input" at bounding box center [97, 162] width 21 height 6
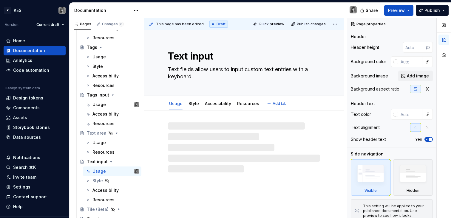
click at [200, 59] on textarea "Text input" at bounding box center [243, 56] width 152 height 14
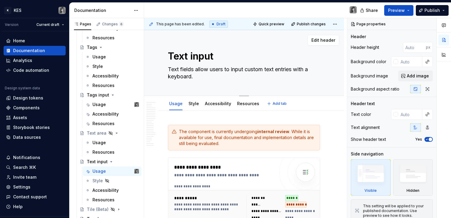
click at [200, 59] on textarea "Text input" at bounding box center [243, 56] width 152 height 14
click at [190, 69] on textarea "Text fields allow users to input custom text entries with a keyboard." at bounding box center [243, 73] width 152 height 17
click at [196, 162] on div "**********" at bounding box center [244, 216] width 152 height 116
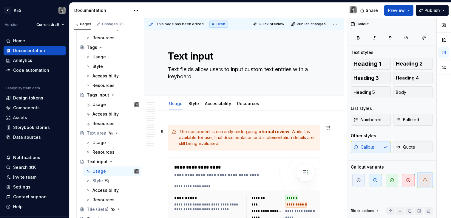
click at [227, 130] on div "The component is currently undergoing internal review . While it is available f…" at bounding box center [247, 138] width 137 height 18
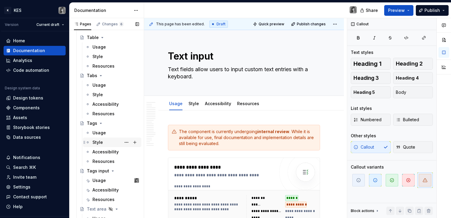
scroll to position [1412, 0]
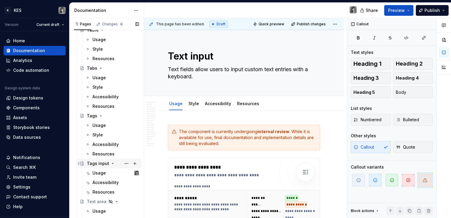
click at [100, 162] on div "Tags input" at bounding box center [98, 164] width 22 height 6
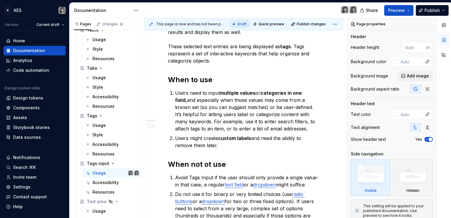
scroll to position [382, 0]
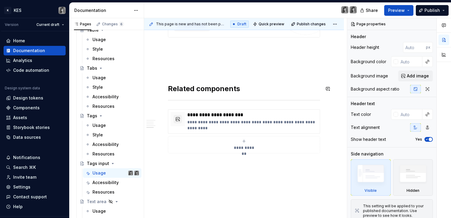
click at [203, 69] on p at bounding box center [244, 69] width 152 height 7
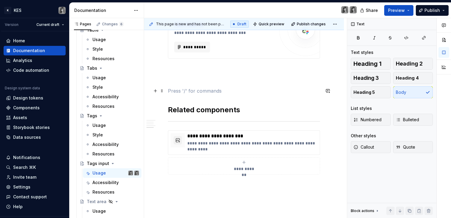
scroll to position [695, 0]
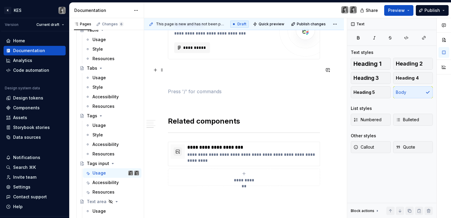
click at [199, 69] on p at bounding box center [244, 70] width 152 height 7
type textarea "*"
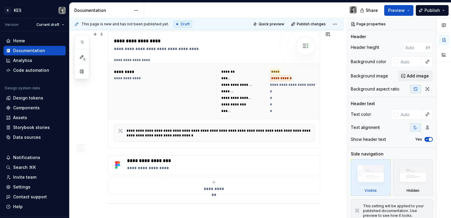
scroll to position [3, 0]
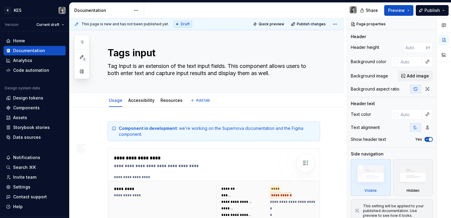
type textarea "*"
click at [152, 133] on div "Component in development : we’re working on the Supernova documentation and the…" at bounding box center [218, 132] width 198 height 12
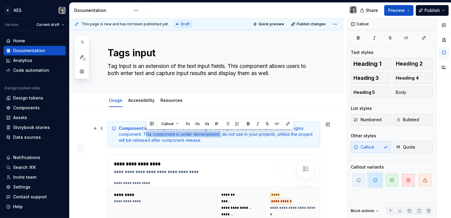
drag, startPoint x: 221, startPoint y: 134, endPoint x: 145, endPoint y: 134, distance: 75.8
click at [145, 134] on div "Component in development : we’re working on the Supernova documentation and the…" at bounding box center [218, 135] width 198 height 18
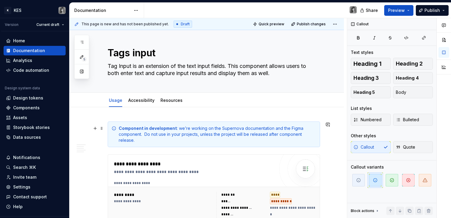
click at [184, 132] on div "Component in development : we’re working on the Supernova documentation and the…" at bounding box center [218, 135] width 198 height 18
click at [174, 137] on div "Component in development : we’re working on the Supernova documentation and the…" at bounding box center [218, 135] width 198 height 18
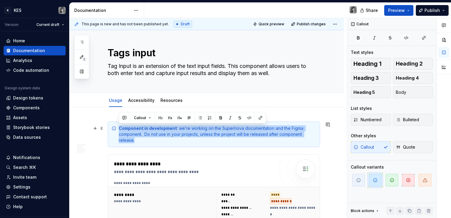
click at [174, 137] on div "Component in development : we’re working on the Supernova documentation and the…" at bounding box center [218, 135] width 198 height 18
copy div "Component in development : we’re working on the Supernova documentation and the…"
click at [193, 141] on div "Component in development : we’re working on the Supernova documentation and the…" at bounding box center [218, 135] width 198 height 18
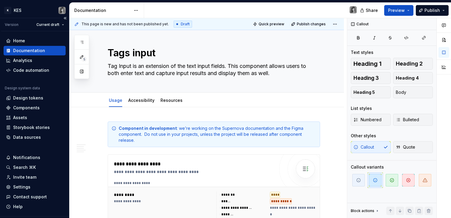
click at [45, 50] on div "Documentation" at bounding box center [34, 51] width 57 height 6
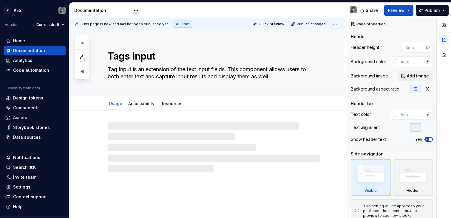
click at [84, 71] on button "button" at bounding box center [81, 71] width 11 height 11
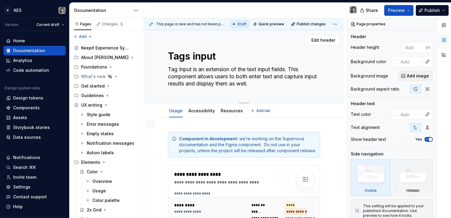
click at [216, 78] on textarea "Tag Input is an extension of the text input fields. This component allows users…" at bounding box center [243, 77] width 152 height 24
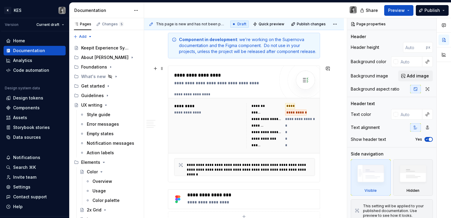
click at [245, 181] on div "**********" at bounding box center [244, 124] width 152 height 116
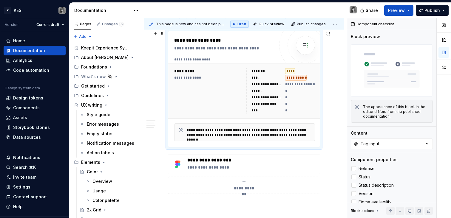
scroll to position [295, 0]
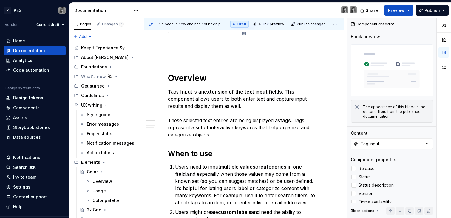
type textarea "*"
